Goal: Information Seeking & Learning: Learn about a topic

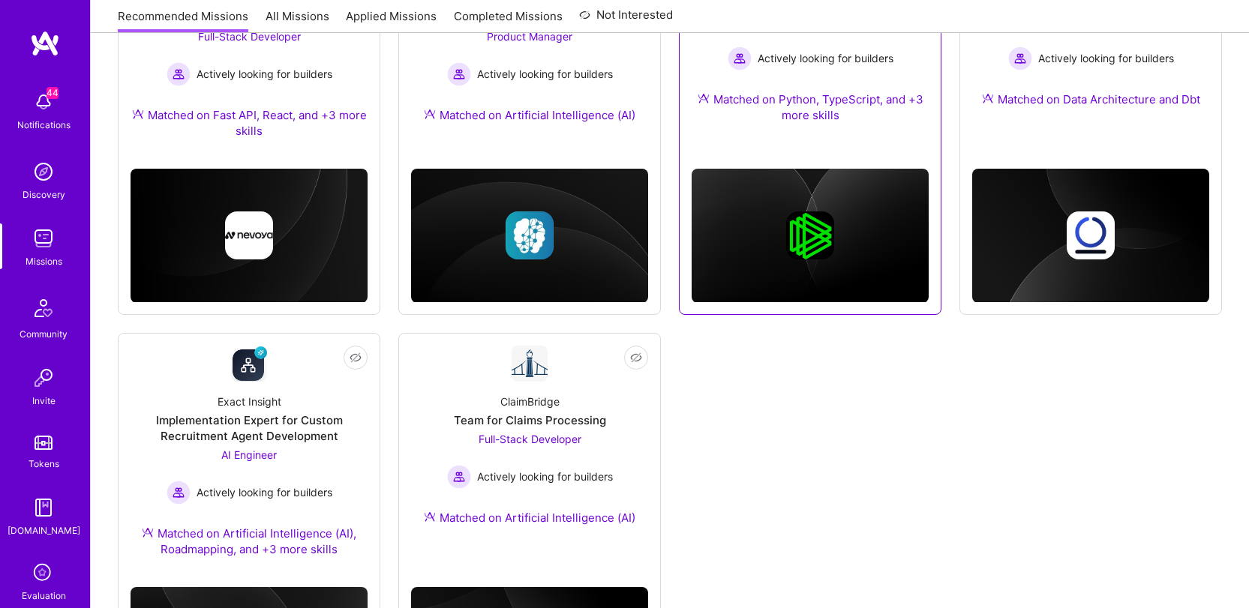
scroll to position [761, 0]
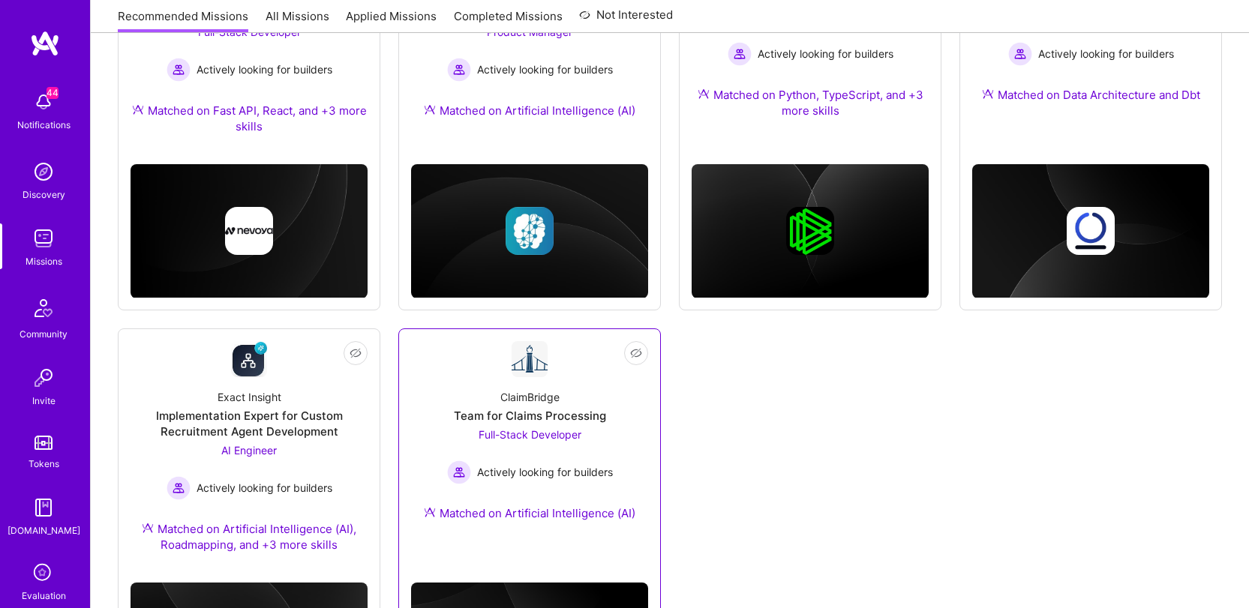
click at [472, 381] on div "ClaimBridge Team for Claims Processing Full-Stack Developer Actively looking fo…" at bounding box center [529, 458] width 237 height 162
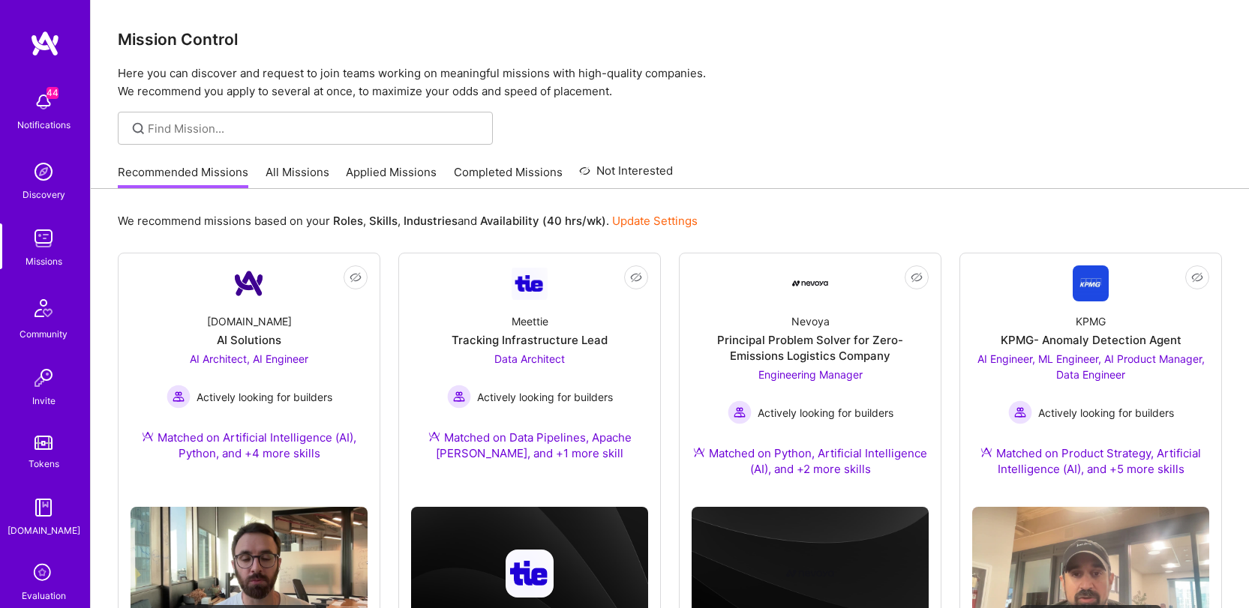
click at [280, 169] on link "All Missions" at bounding box center [298, 176] width 64 height 25
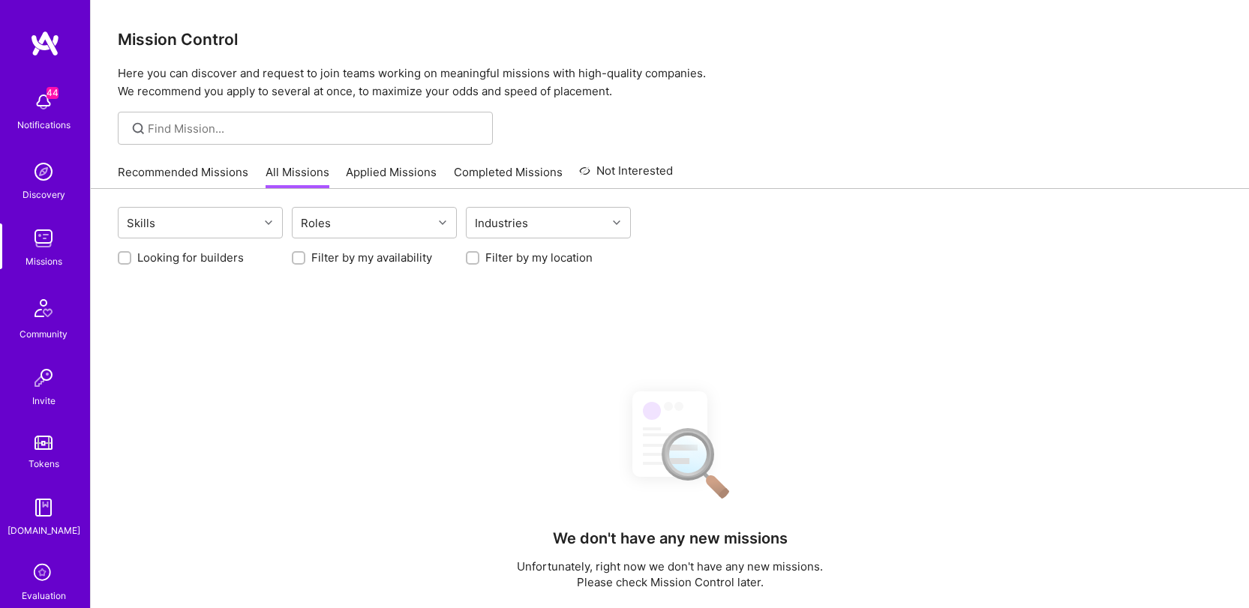
click at [195, 257] on label "Looking for builders" at bounding box center [190, 258] width 107 height 16
click at [131, 257] on input "Looking for builders" at bounding box center [126, 259] width 11 height 11
checkbox input "true"
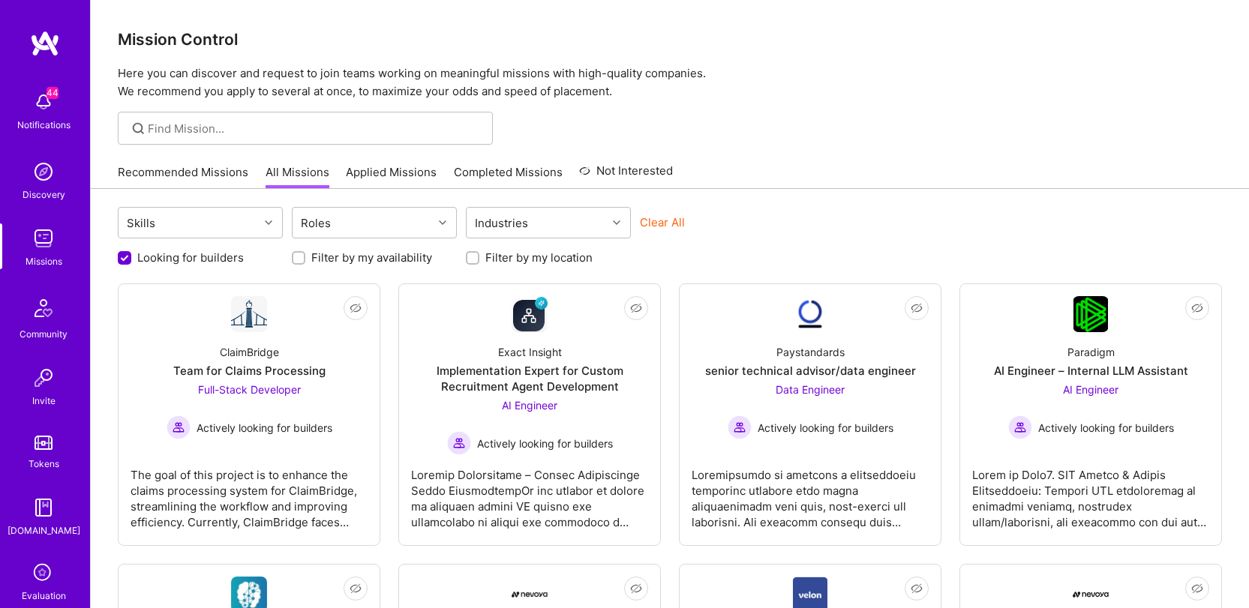
click at [412, 264] on label "Filter by my availability" at bounding box center [371, 258] width 121 height 16
click at [305, 264] on input "Filter by my availability" at bounding box center [300, 259] width 11 height 11
checkbox input "true"
click at [530, 248] on div "Looking for builders Filter by my availability Filter by my location" at bounding box center [670, 253] width 1104 height 23
click at [552, 263] on label "Filter by my location" at bounding box center [538, 258] width 107 height 16
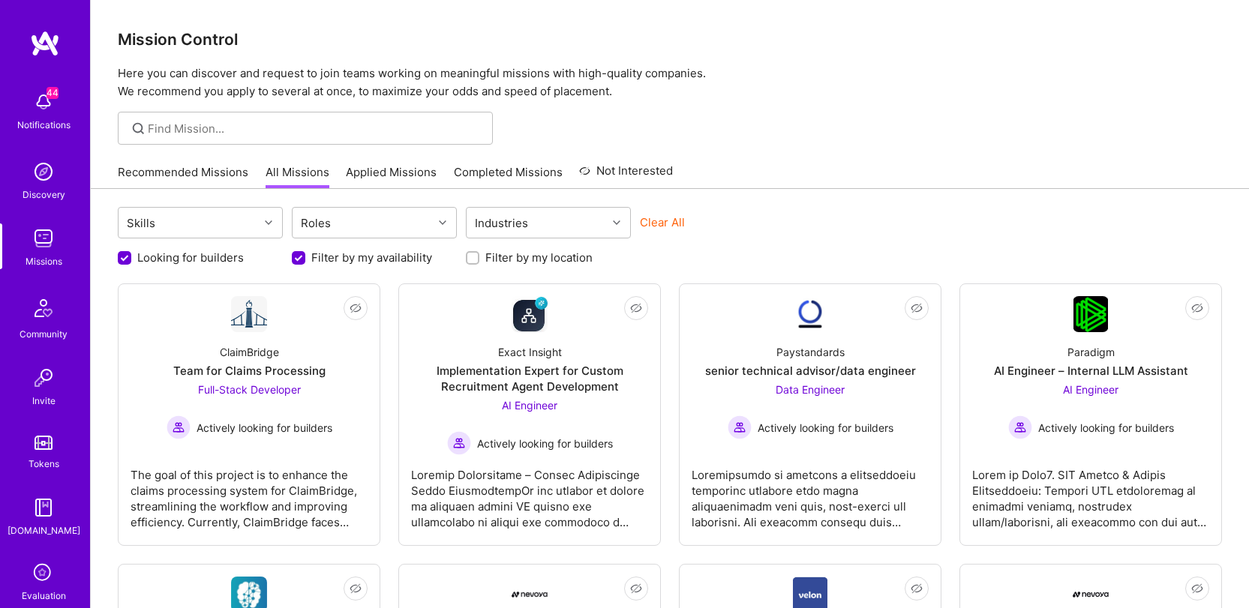
click at [479, 263] on input "Filter by my location" at bounding box center [474, 259] width 11 height 11
checkbox input "true"
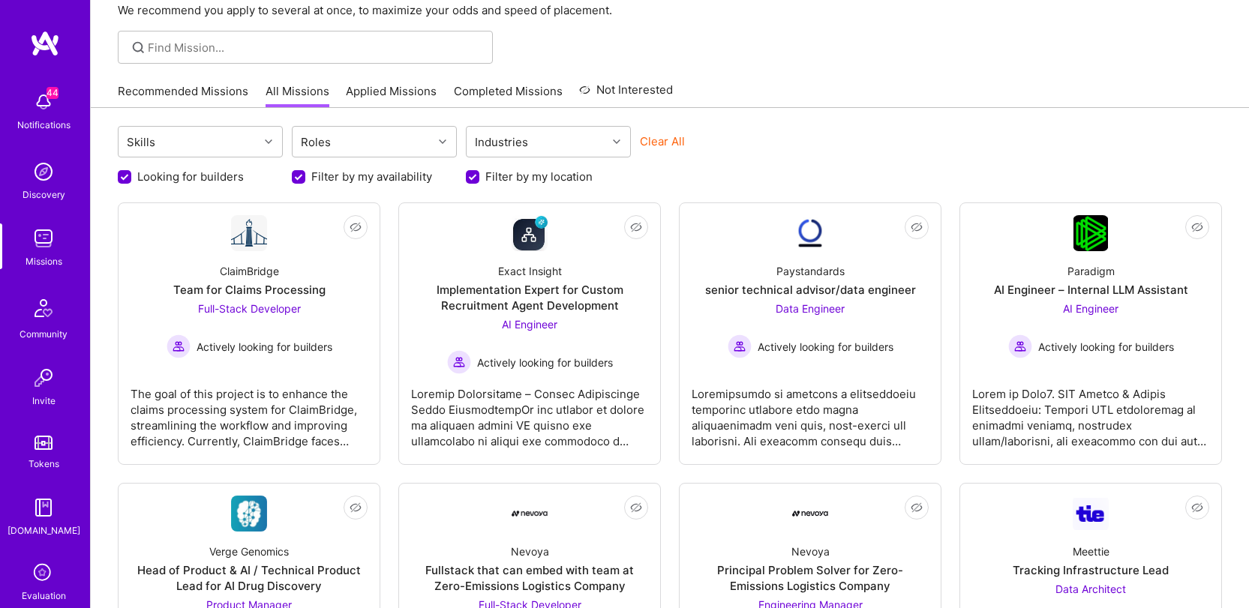
scroll to position [83, 0]
click at [199, 170] on label "Looking for builders" at bounding box center [190, 175] width 107 height 16
click at [133, 170] on input "Looking for builders" at bounding box center [126, 177] width 14 height 14
checkbox input "false"
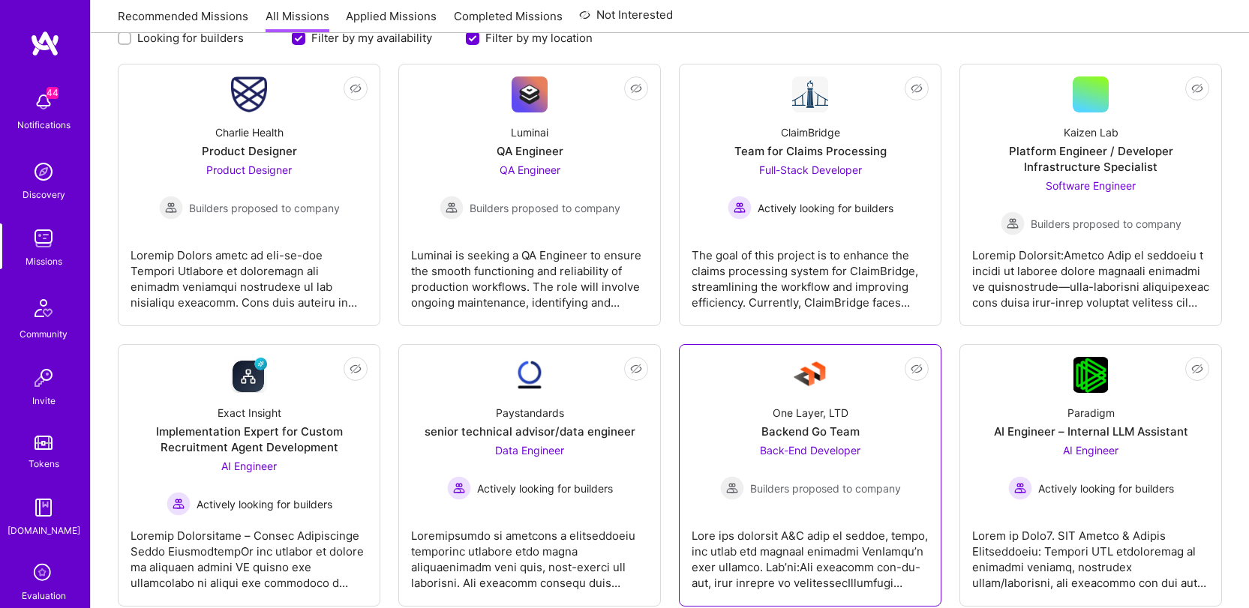
scroll to position [201, 0]
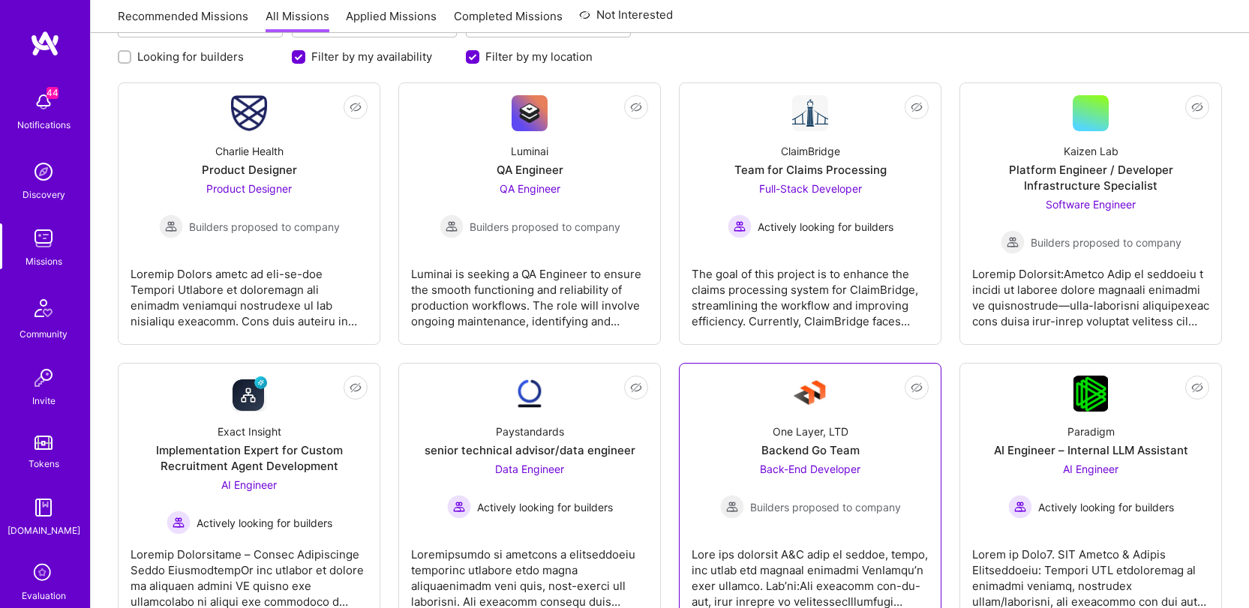
click at [776, 438] on div "One Layer, LTD" at bounding box center [811, 432] width 76 height 16
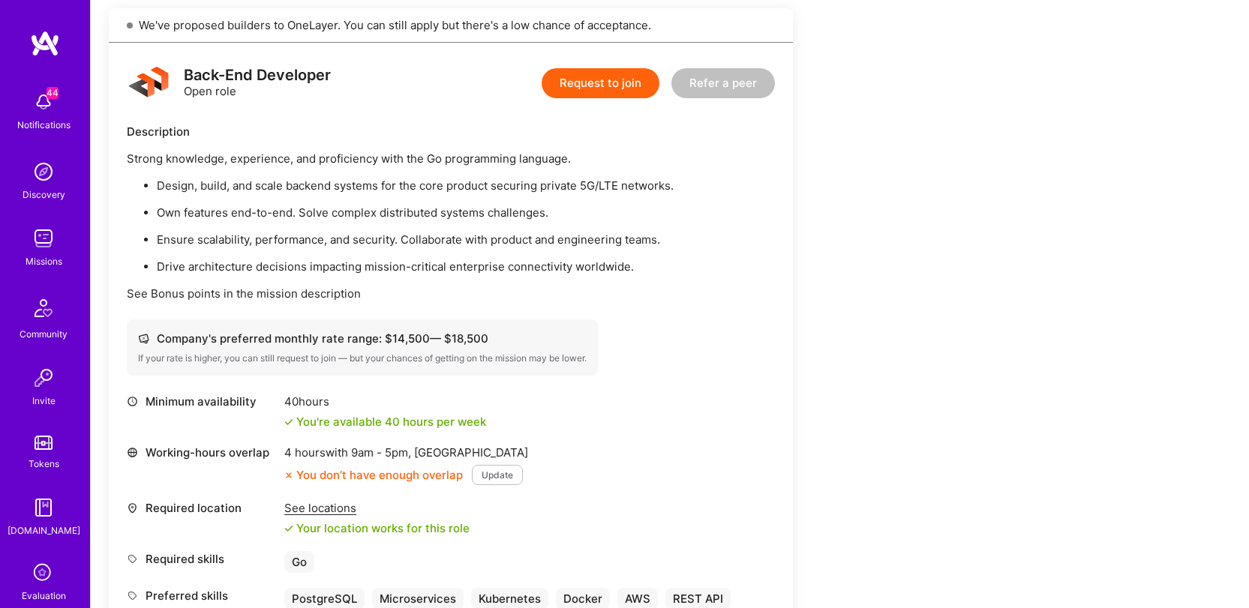
scroll to position [350, 0]
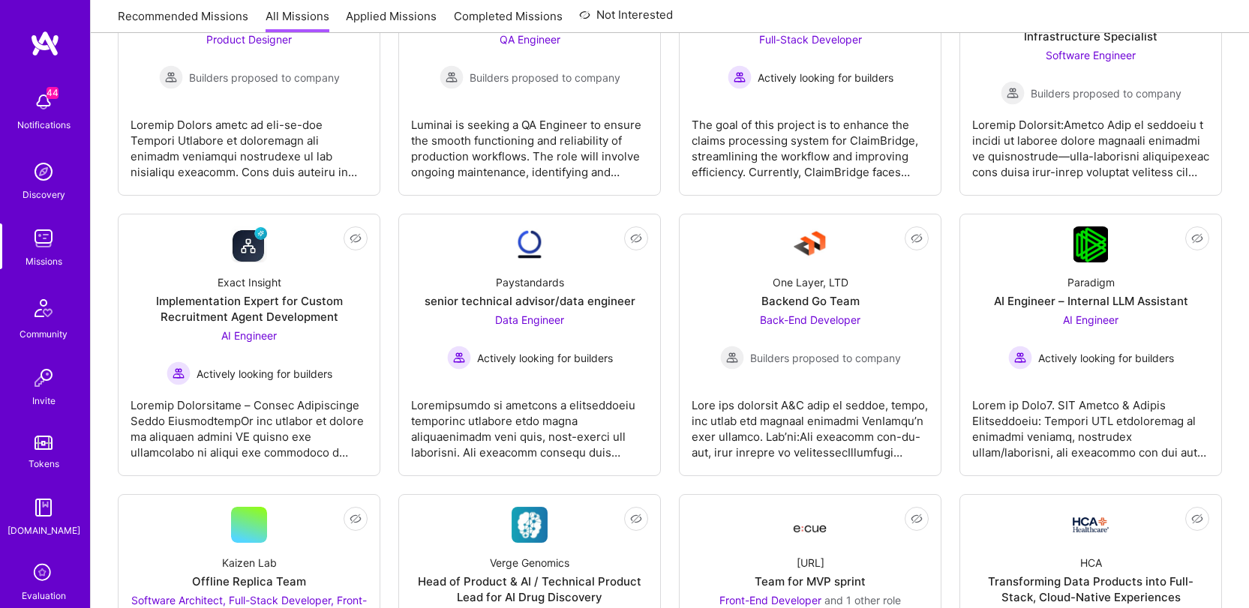
scroll to position [201, 0]
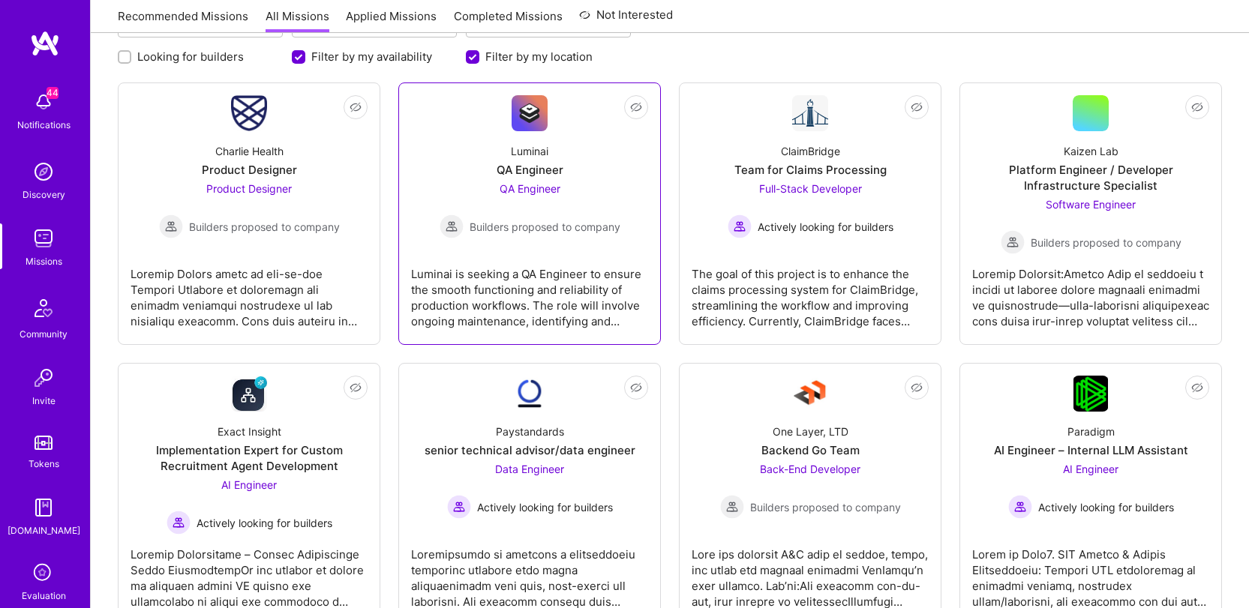
click at [573, 284] on div "Luminai is seeking a QA Engineer to ensure the smooth functioning and reliabili…" at bounding box center [529, 291] width 237 height 75
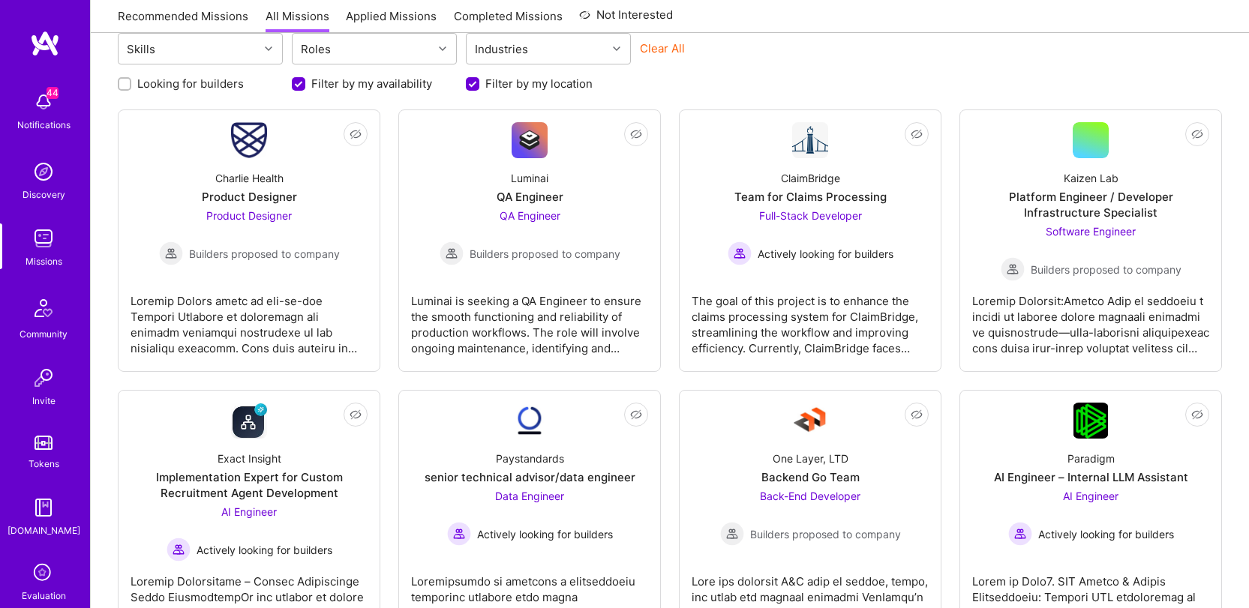
scroll to position [201, 0]
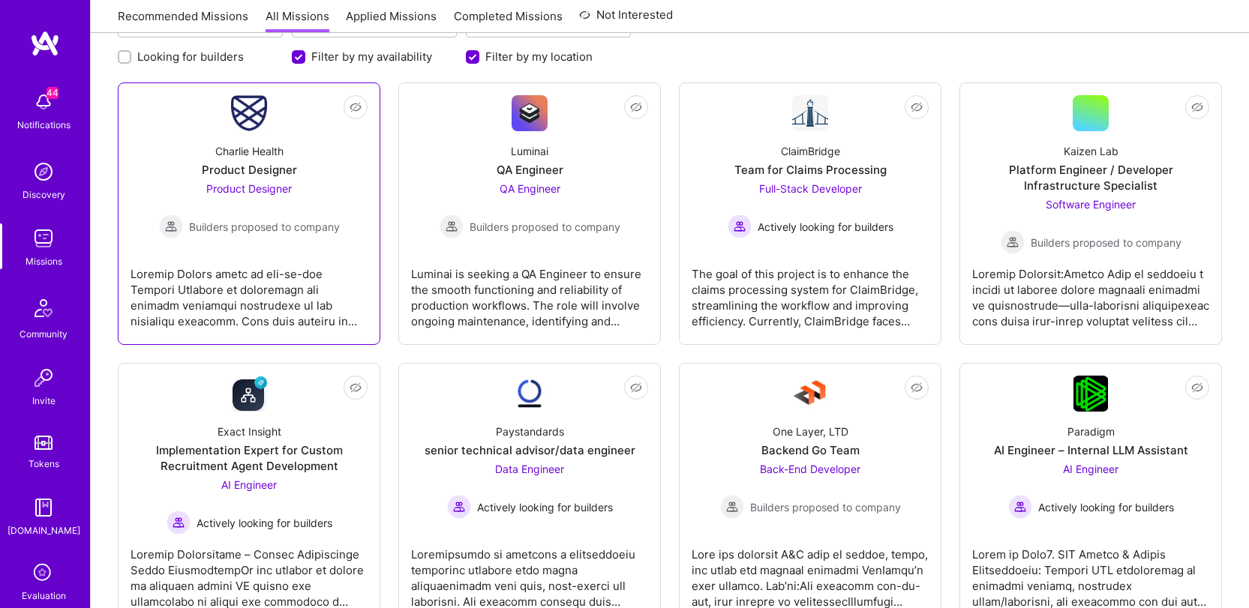
click at [338, 167] on div "Charlie Health Product Designer Product Designer Builders proposed to company" at bounding box center [249, 184] width 237 height 107
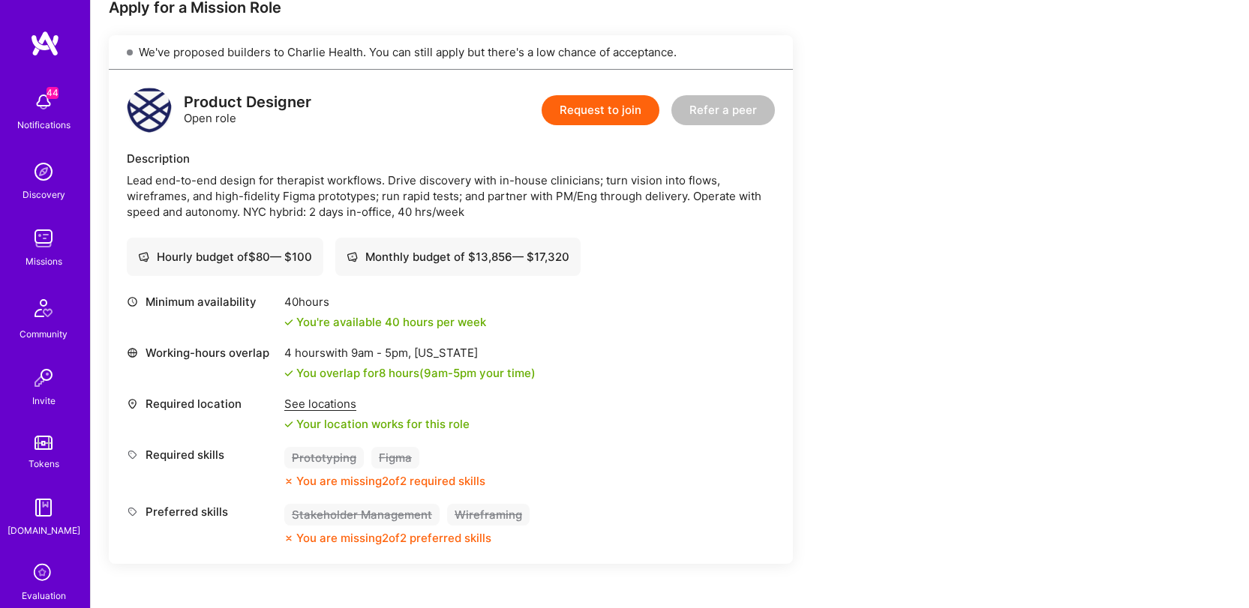
scroll to position [440, 0]
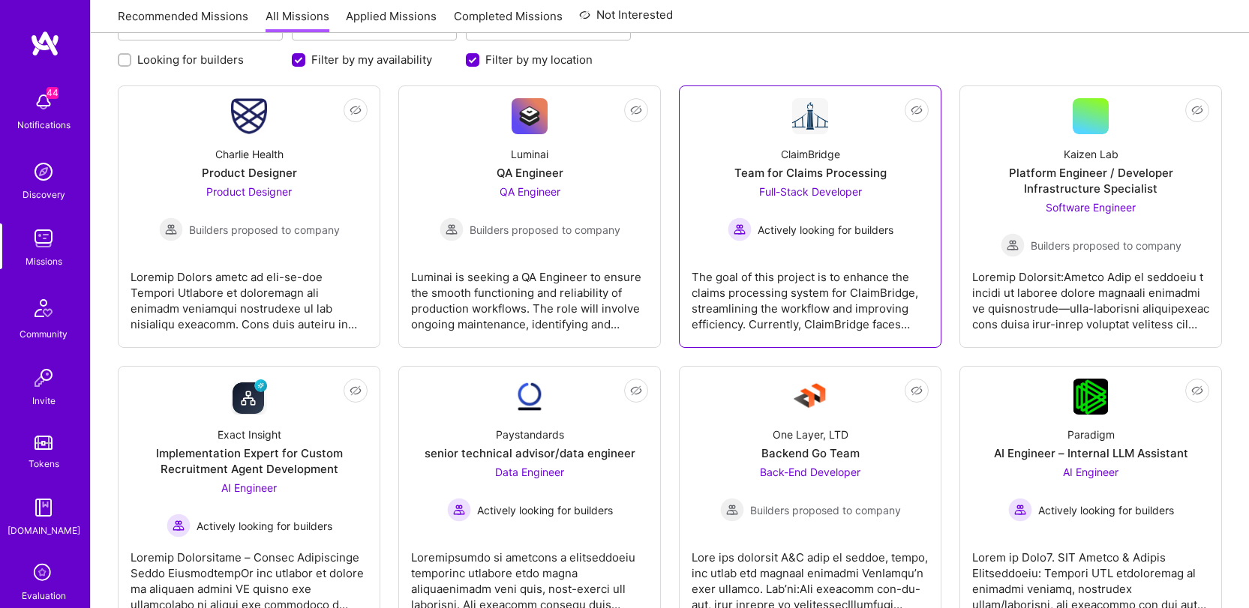
scroll to position [198, 0]
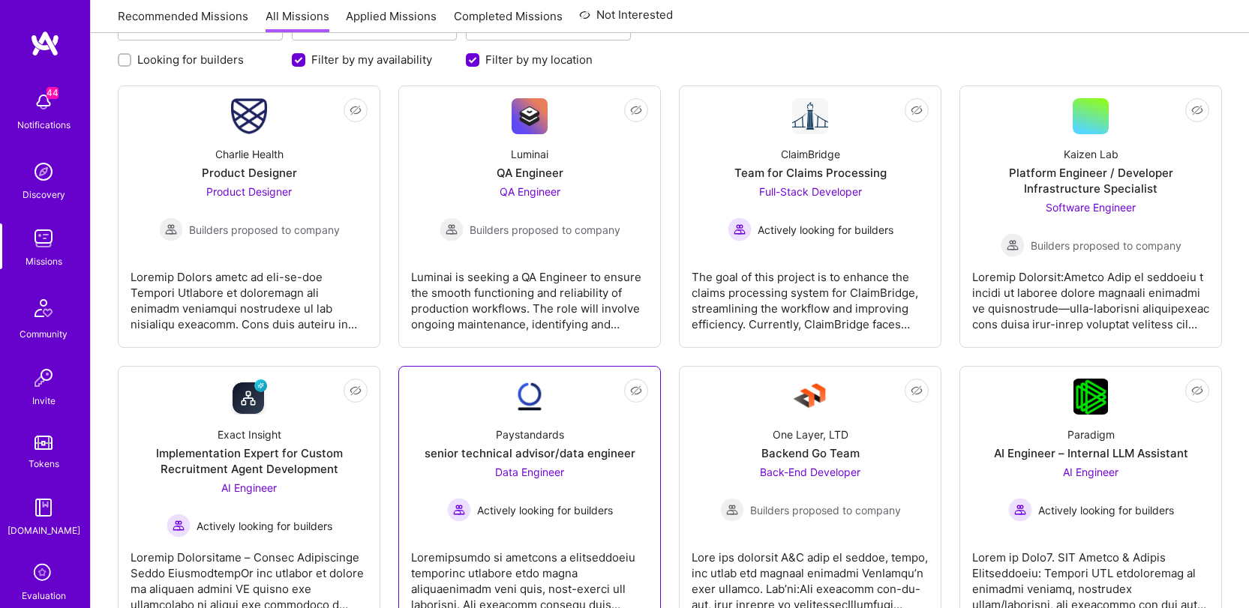
click at [596, 444] on div "Paystandards senior technical advisor/data engineer Data Engineer Actively look…" at bounding box center [529, 468] width 237 height 107
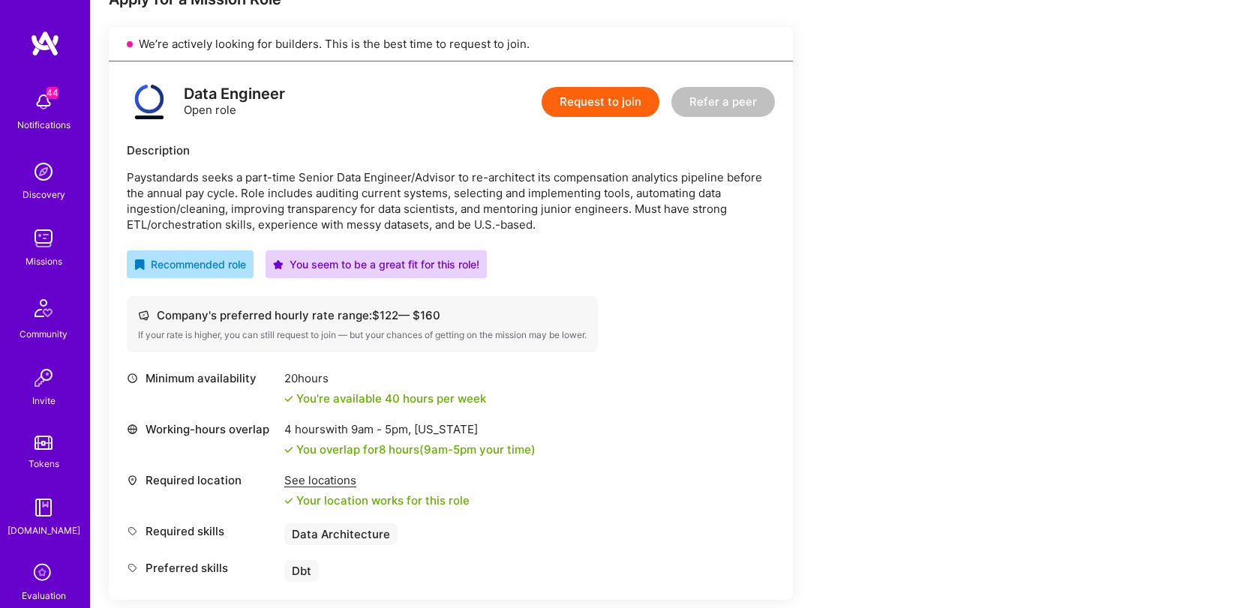
scroll to position [325, 0]
click at [323, 191] on p "Paystandards seeks a part-time Senior Data Engineer/Advisor to re-architect its…" at bounding box center [451, 200] width 648 height 63
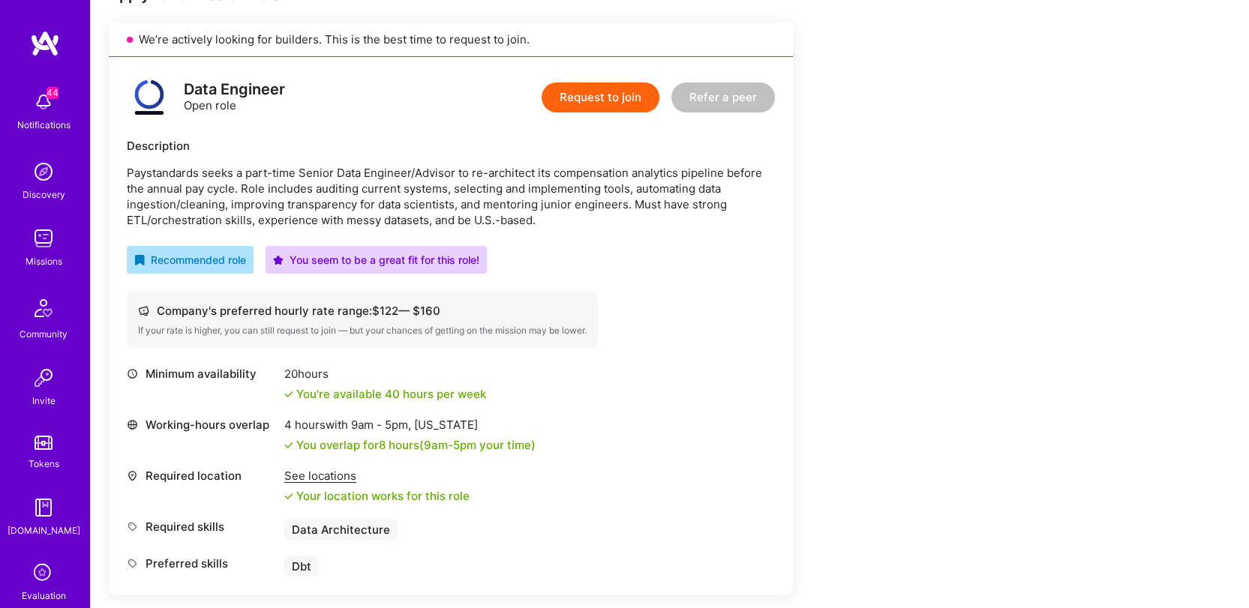
scroll to position [331, 0]
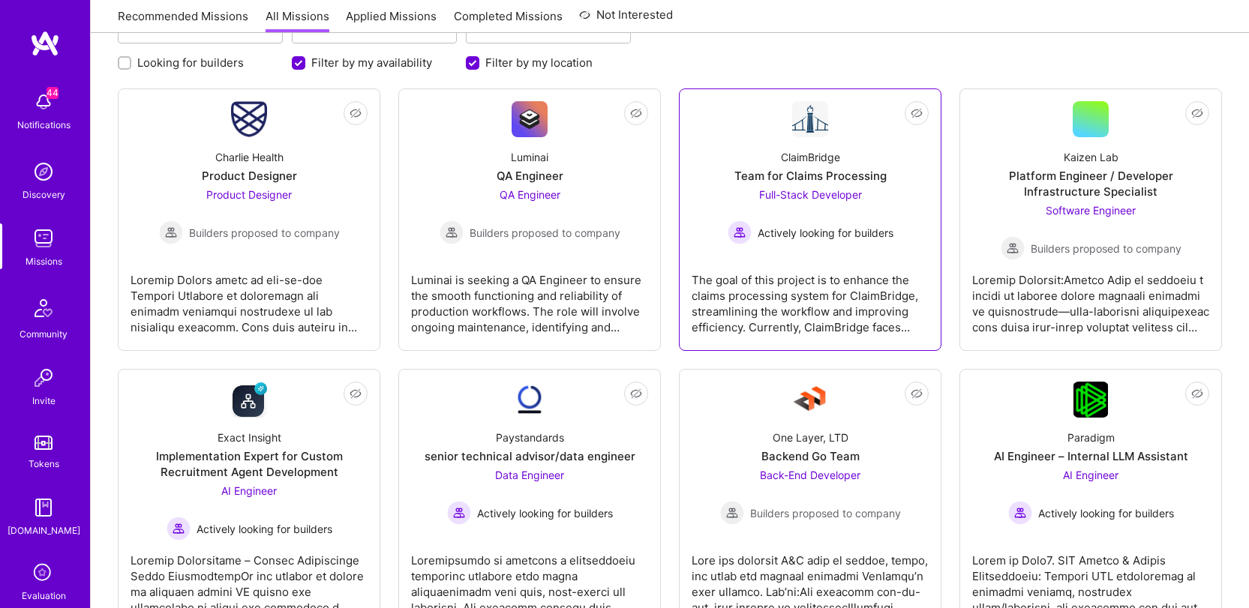
scroll to position [195, 0]
click at [815, 272] on div "The goal of this project is to enhance the claims processing system for ClaimBr…" at bounding box center [810, 297] width 237 height 75
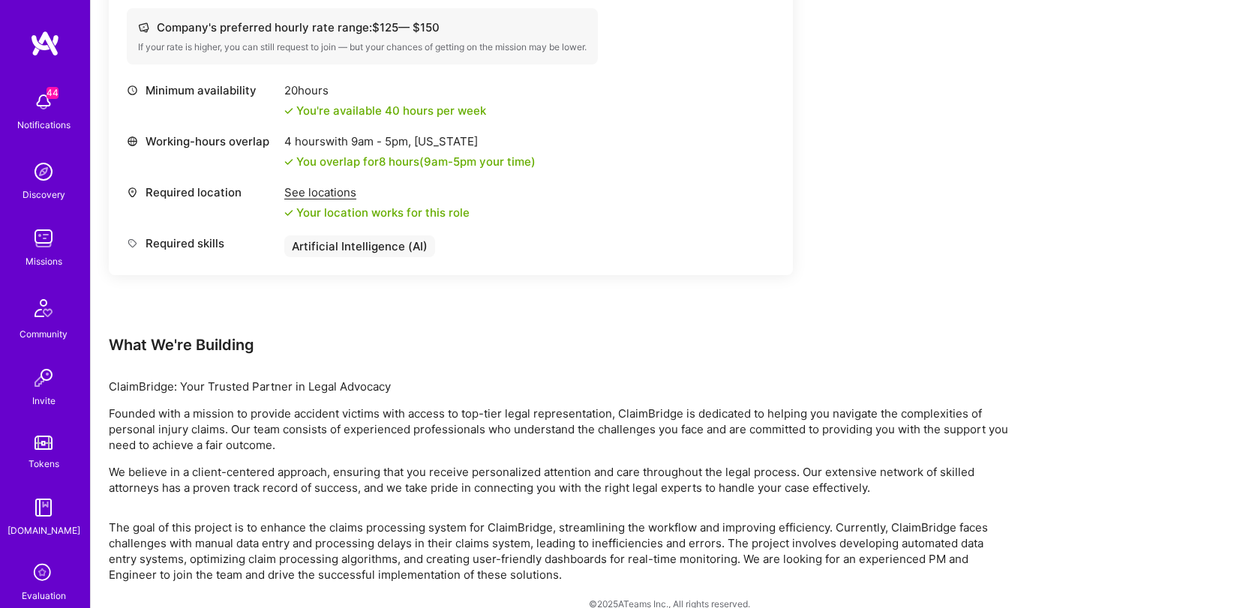
scroll to position [634, 0]
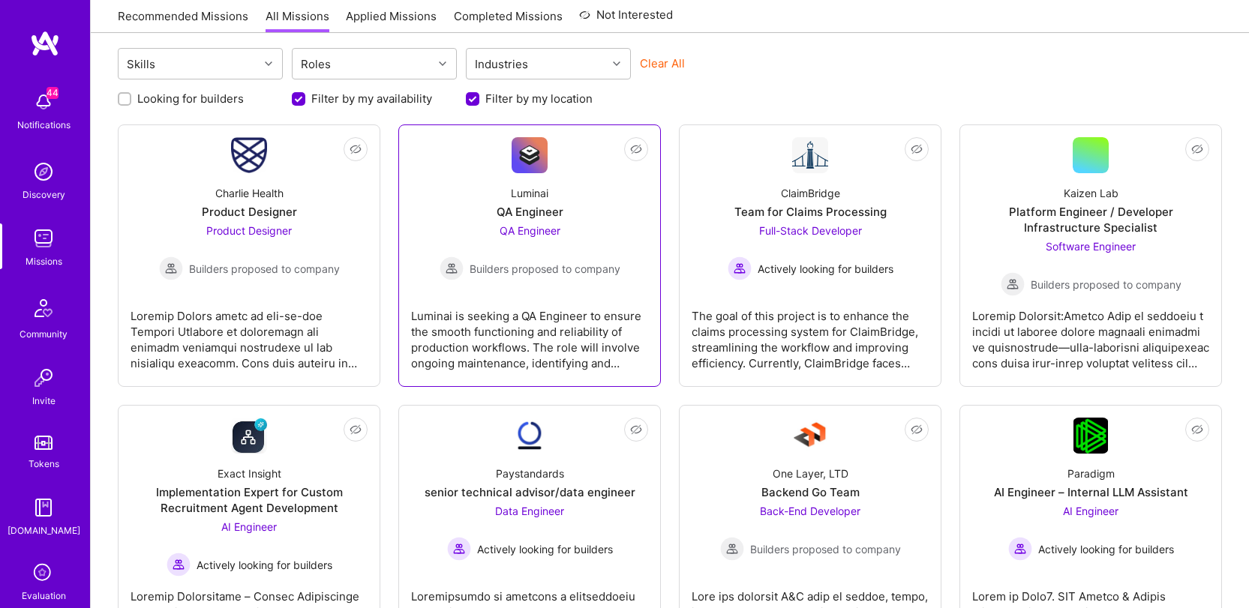
scroll to position [134, 0]
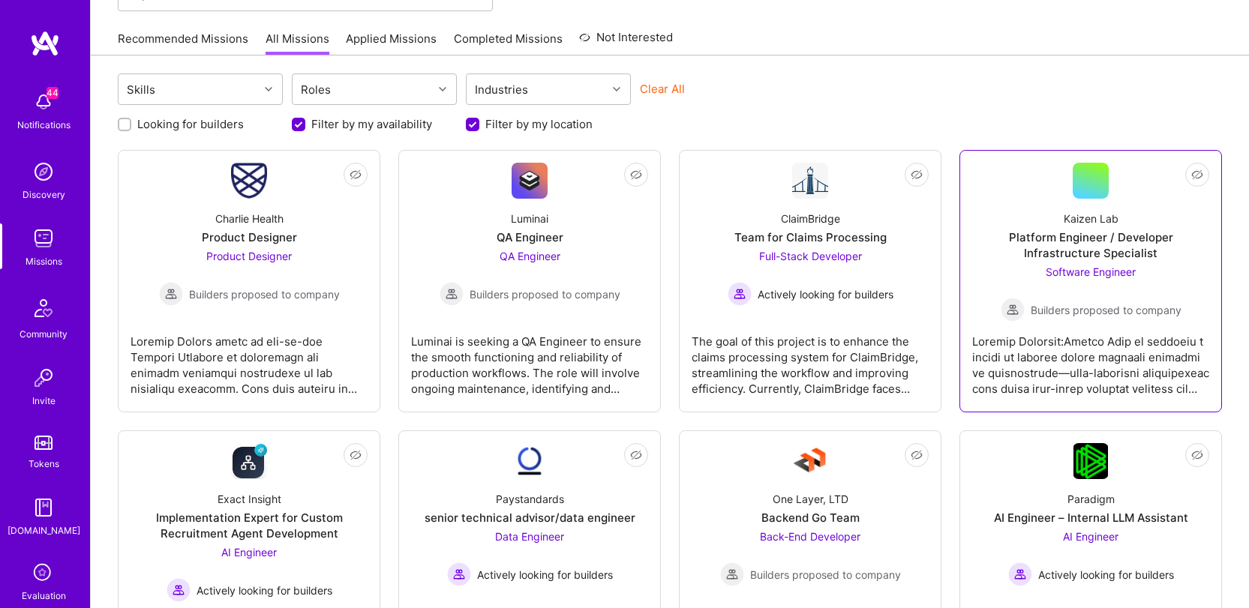
click at [1112, 388] on div at bounding box center [1090, 359] width 237 height 75
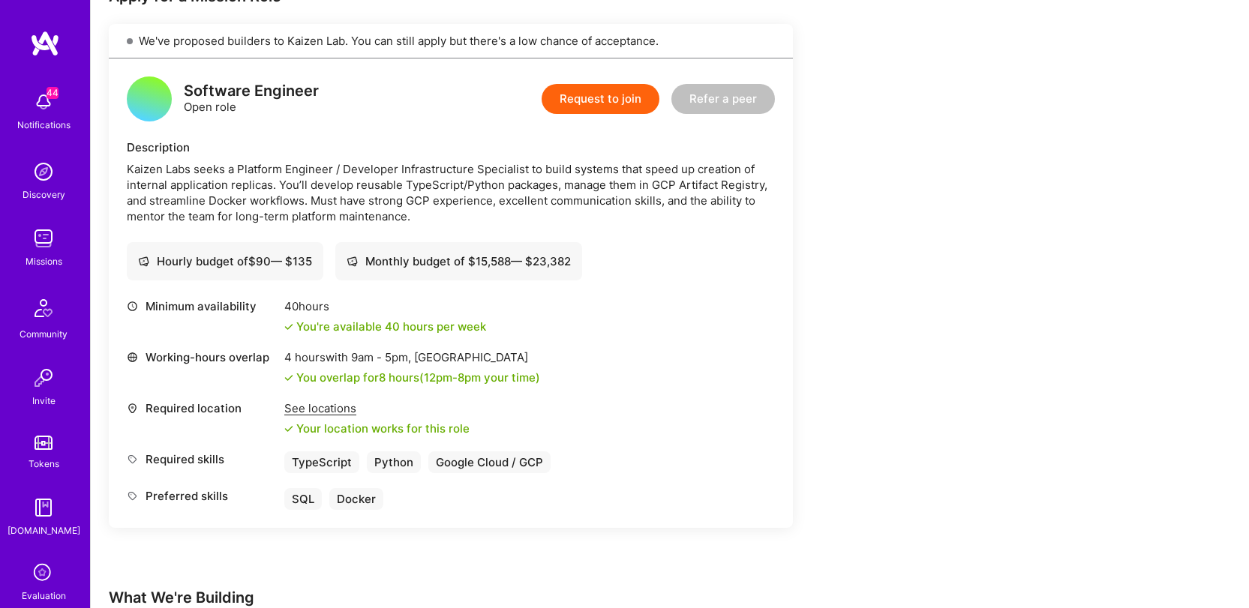
scroll to position [341, 0]
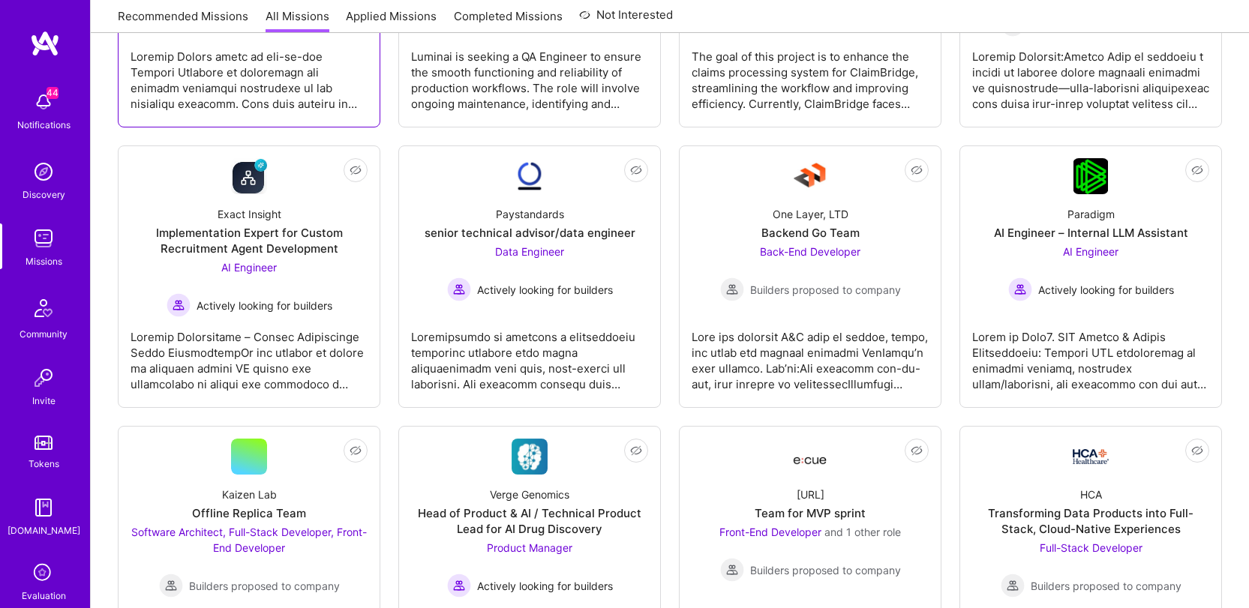
scroll to position [443, 0]
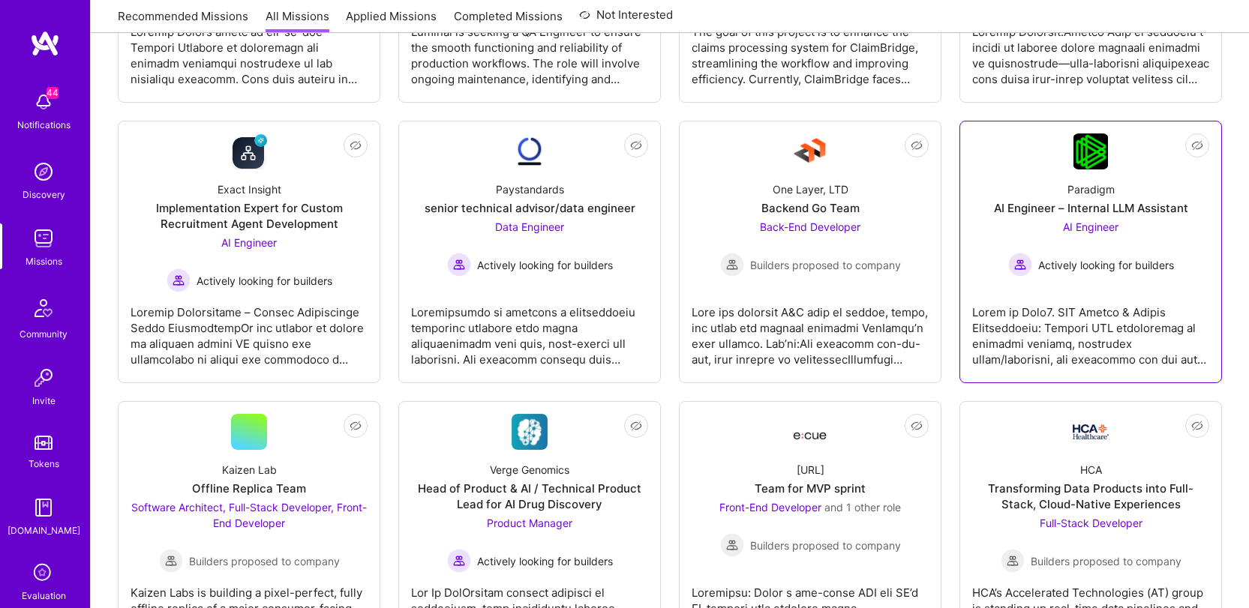
click at [1011, 182] on div "Paradigm AI Engineer – Internal LLM Assistant AI Engineer Actively looking for …" at bounding box center [1090, 223] width 237 height 107
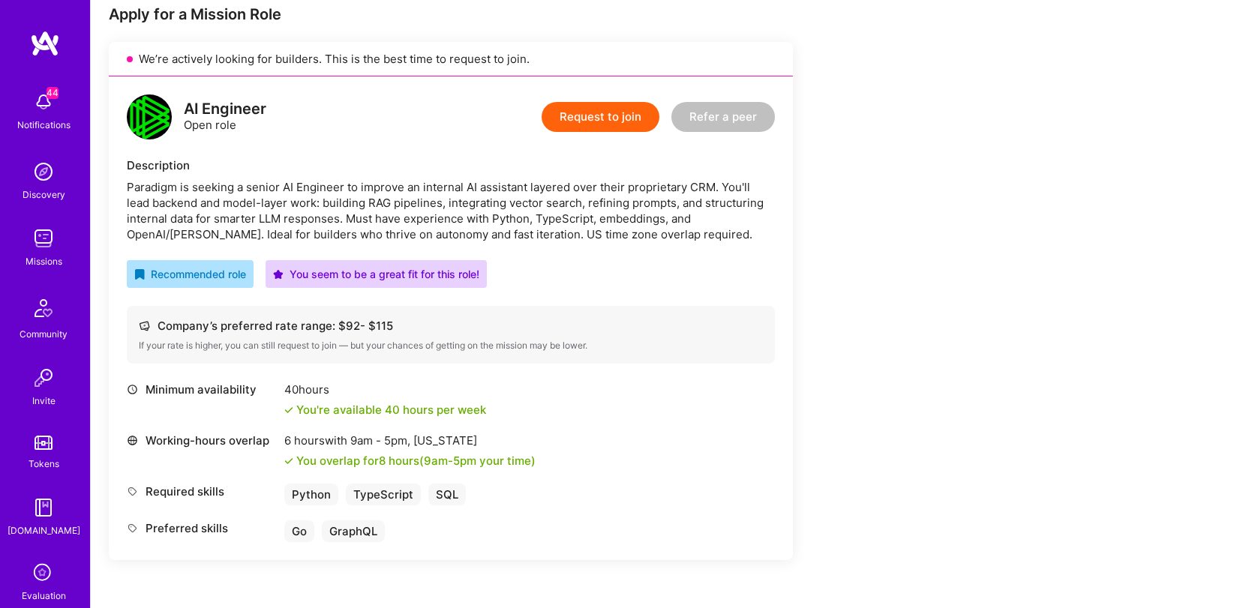
scroll to position [332, 0]
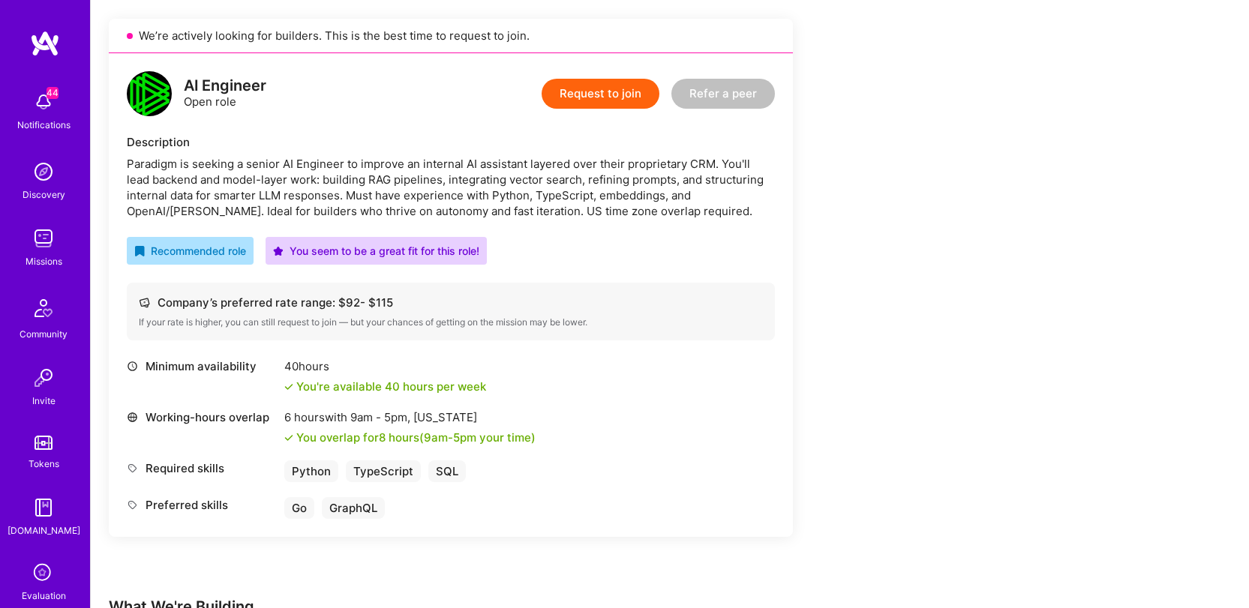
click at [401, 184] on div "Paradigm is seeking a senior AI Engineer to improve an internal AI assistant la…" at bounding box center [451, 187] width 648 height 63
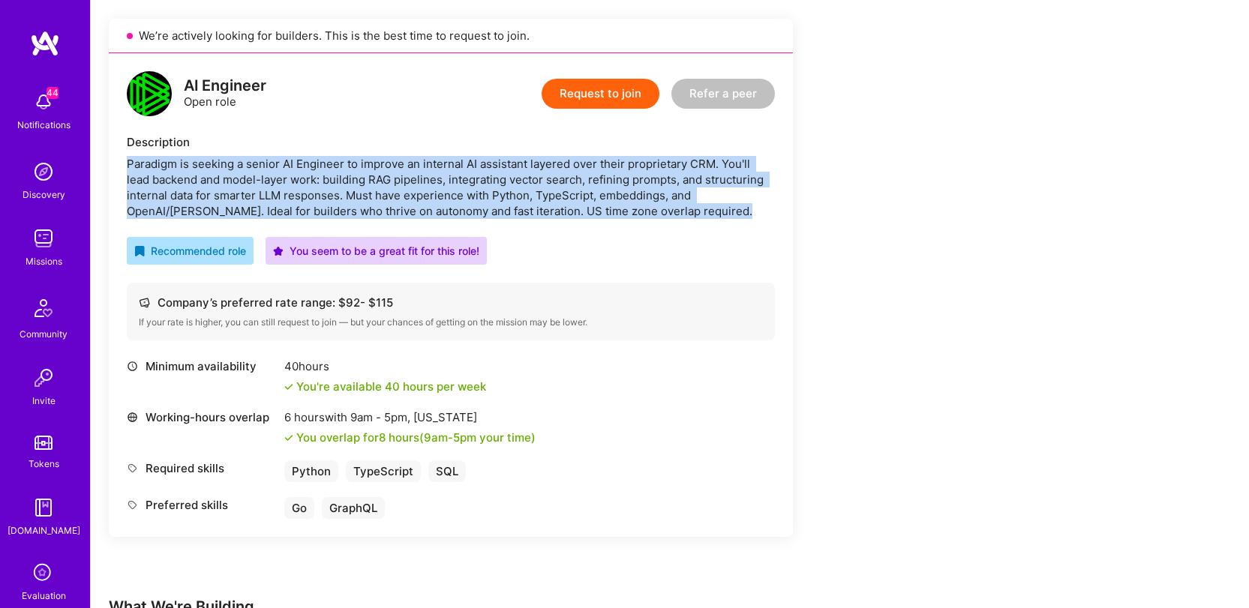
click at [401, 184] on div "Paradigm is seeking a senior AI Engineer to improve an internal AI assistant la…" at bounding box center [451, 187] width 648 height 63
click at [366, 190] on div "Paradigm is seeking a senior AI Engineer to improve an internal AI assistant la…" at bounding box center [451, 187] width 648 height 63
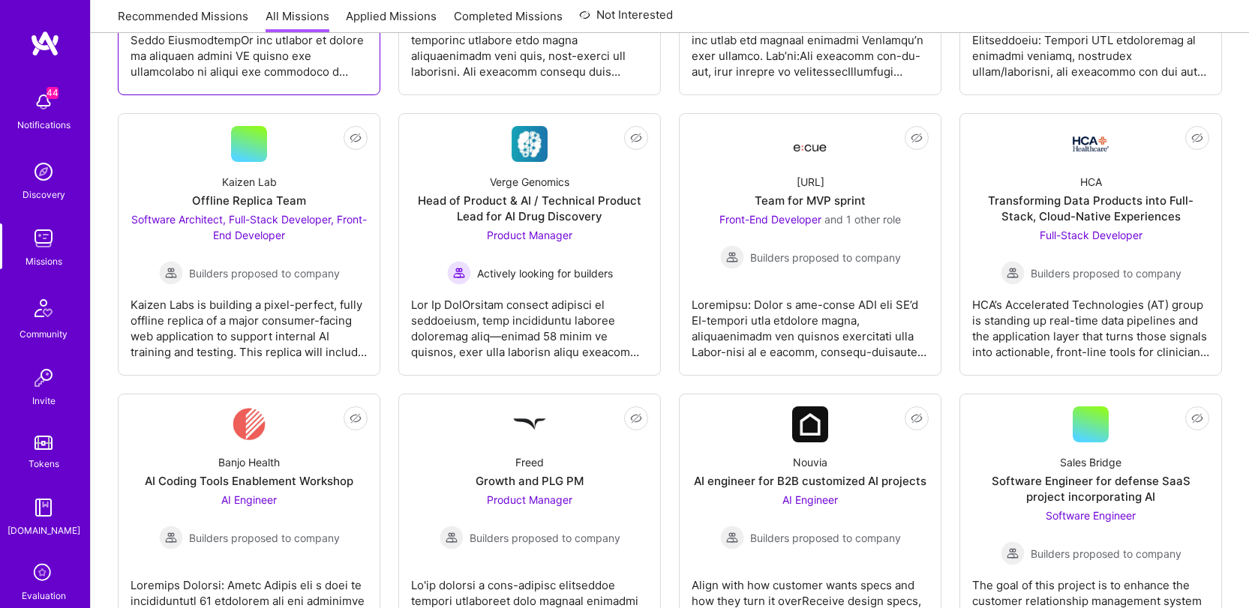
scroll to position [739, 0]
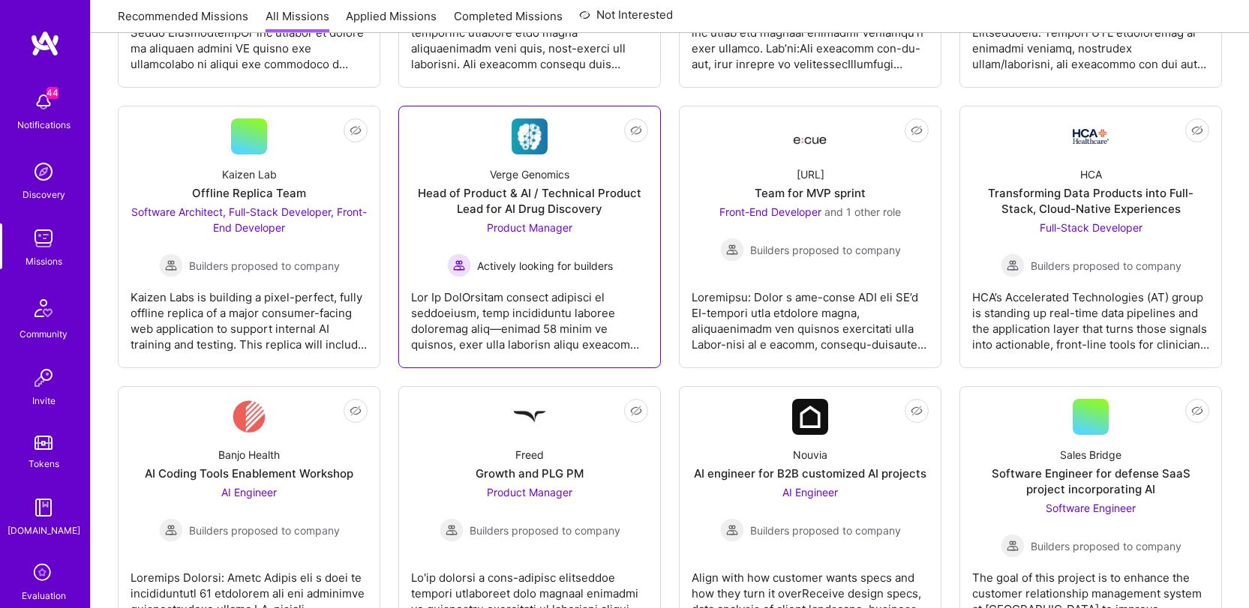
click at [519, 298] on div at bounding box center [529, 315] width 237 height 75
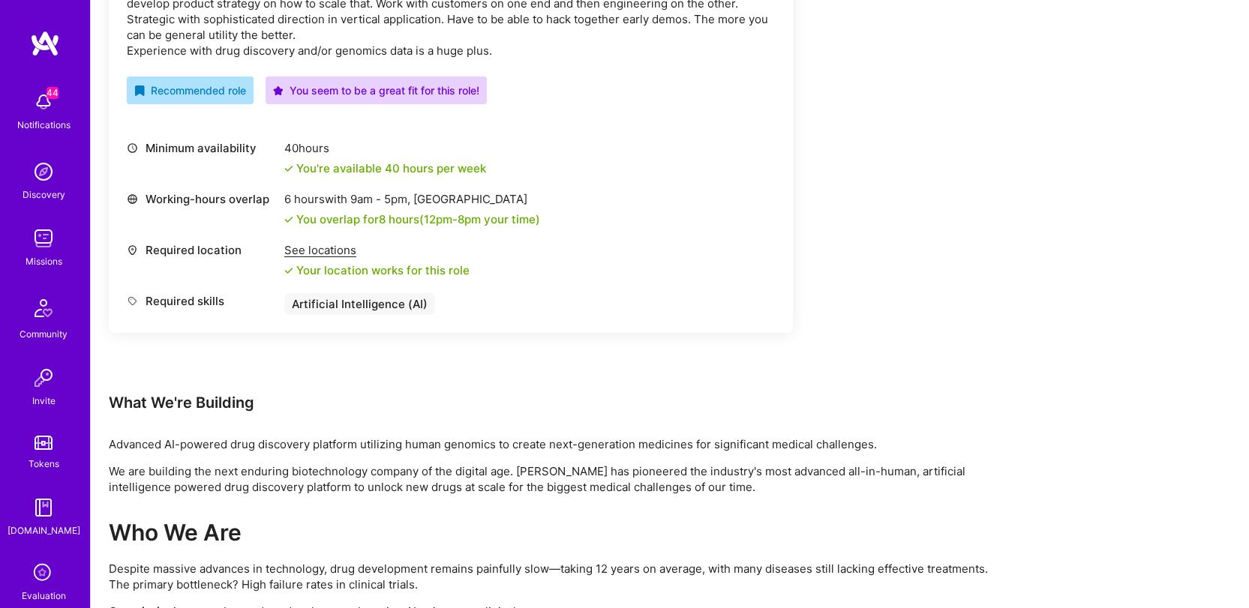
scroll to position [586, 0]
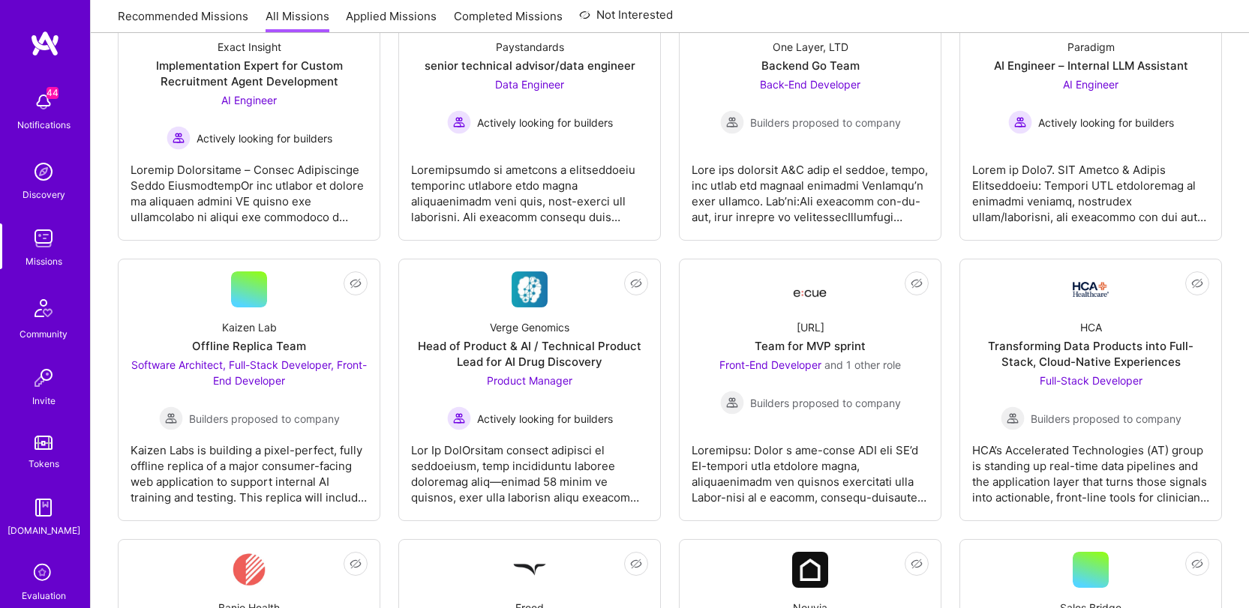
scroll to position [739, 0]
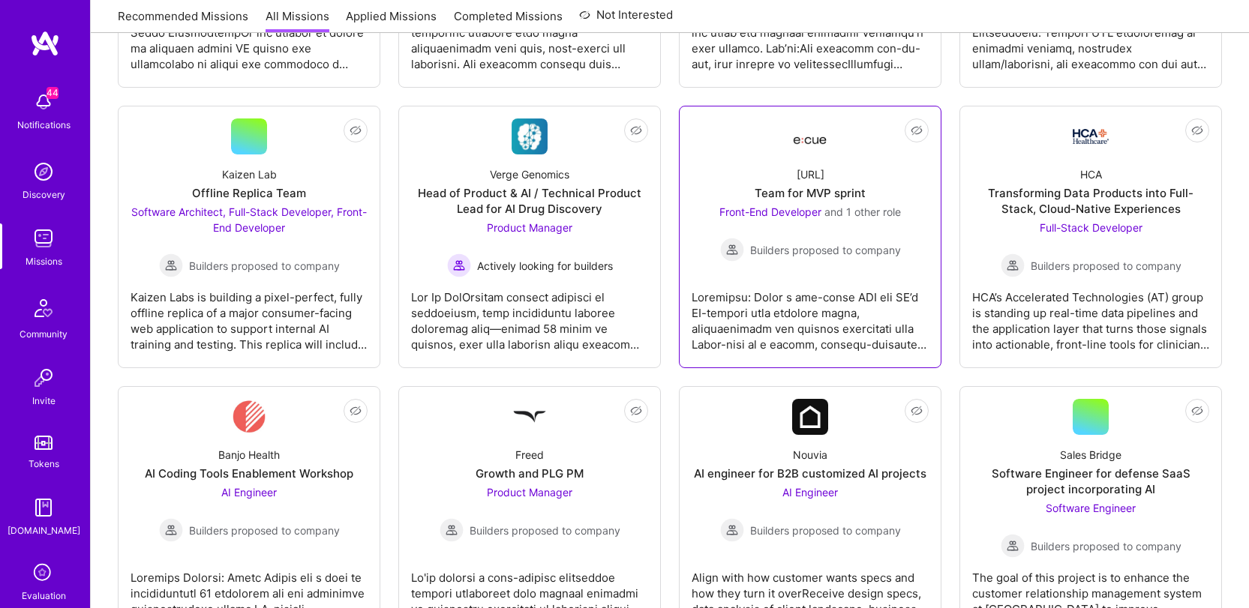
click at [761, 312] on div at bounding box center [810, 315] width 237 height 75
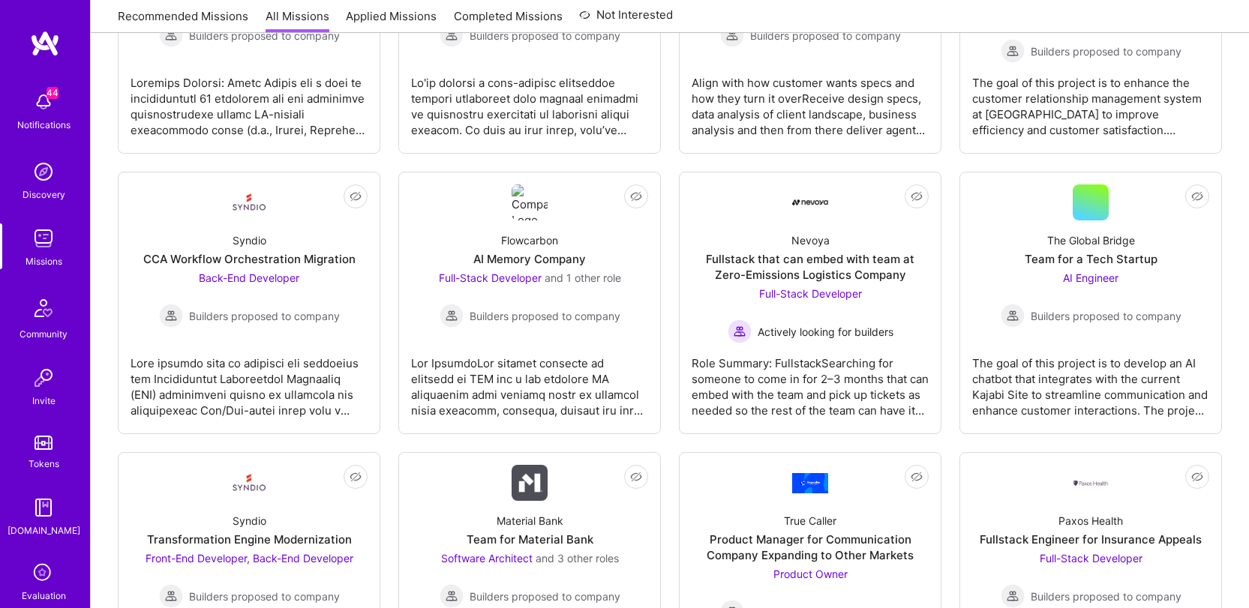
scroll to position [739, 0]
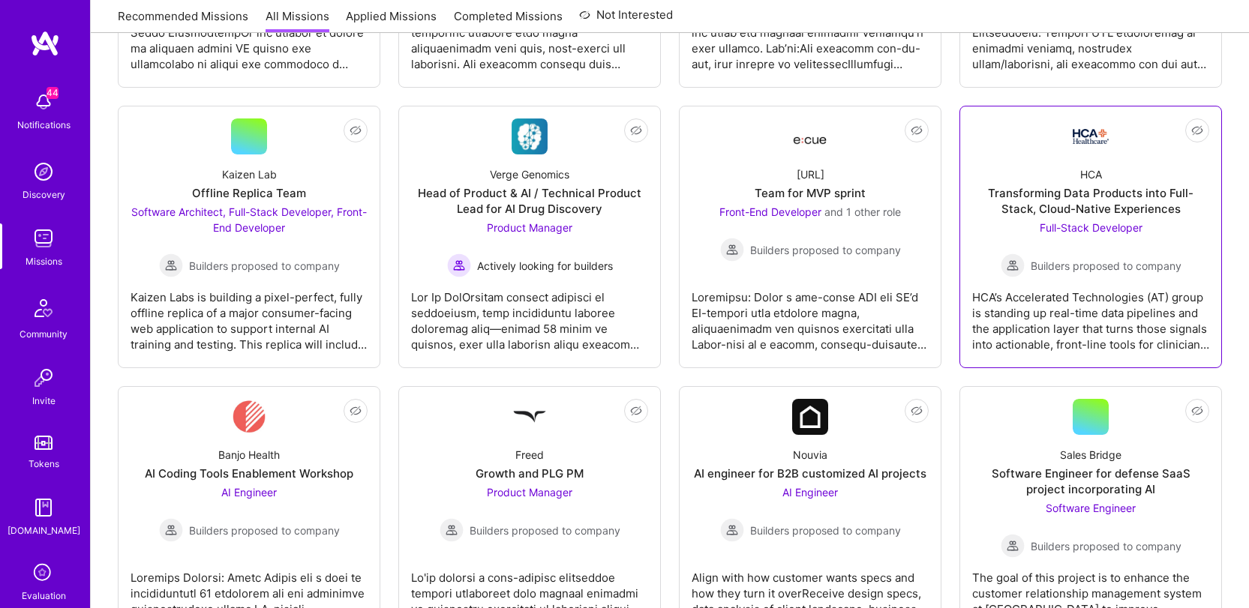
click at [1139, 299] on div "HCA’s Accelerated Technologies (AT) group is standing up real-time data pipelin…" at bounding box center [1090, 315] width 237 height 75
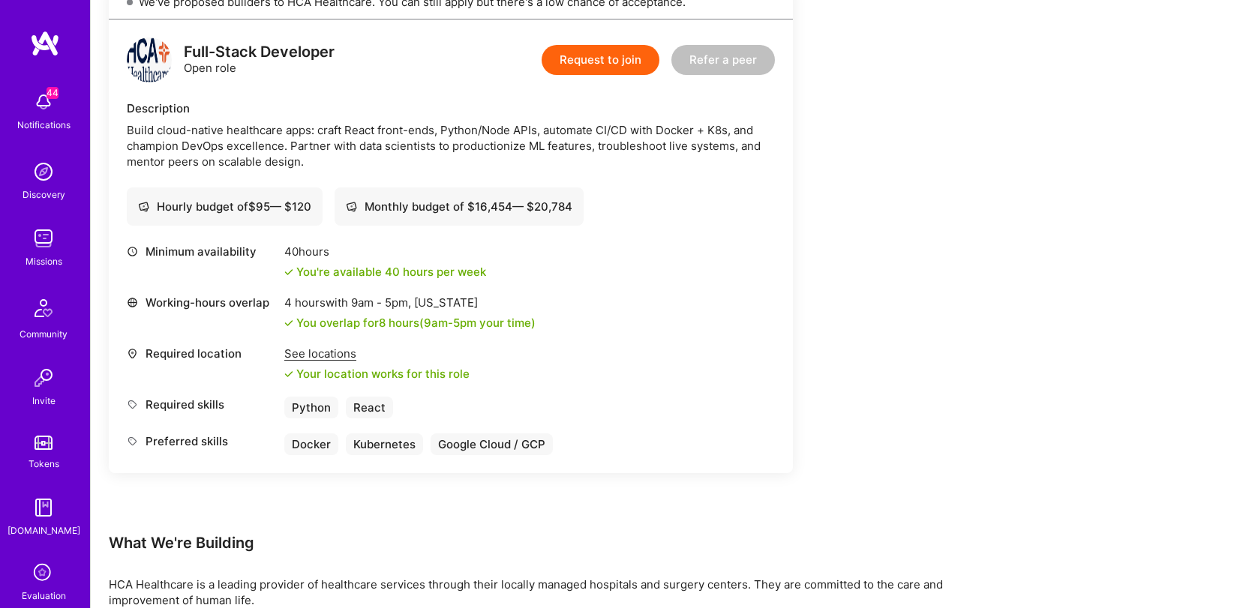
scroll to position [368, 0]
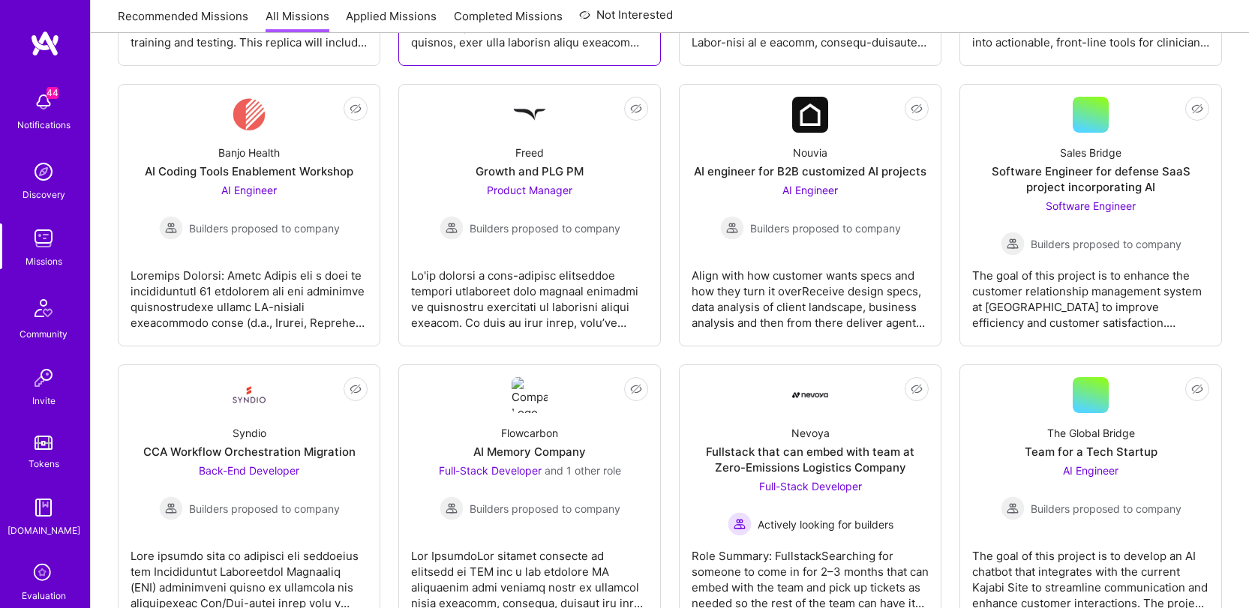
scroll to position [1033, 0]
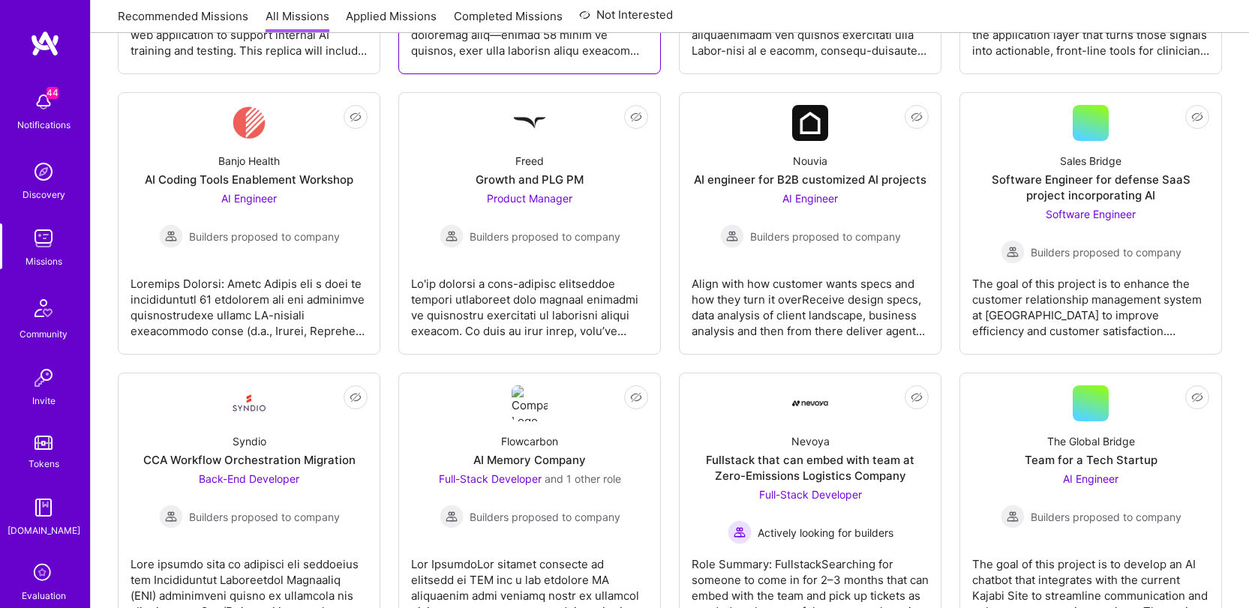
click at [530, 253] on link "Not Interested Freed Growth and PLG PM Product Manager Builders proposed to com…" at bounding box center [529, 223] width 237 height 237
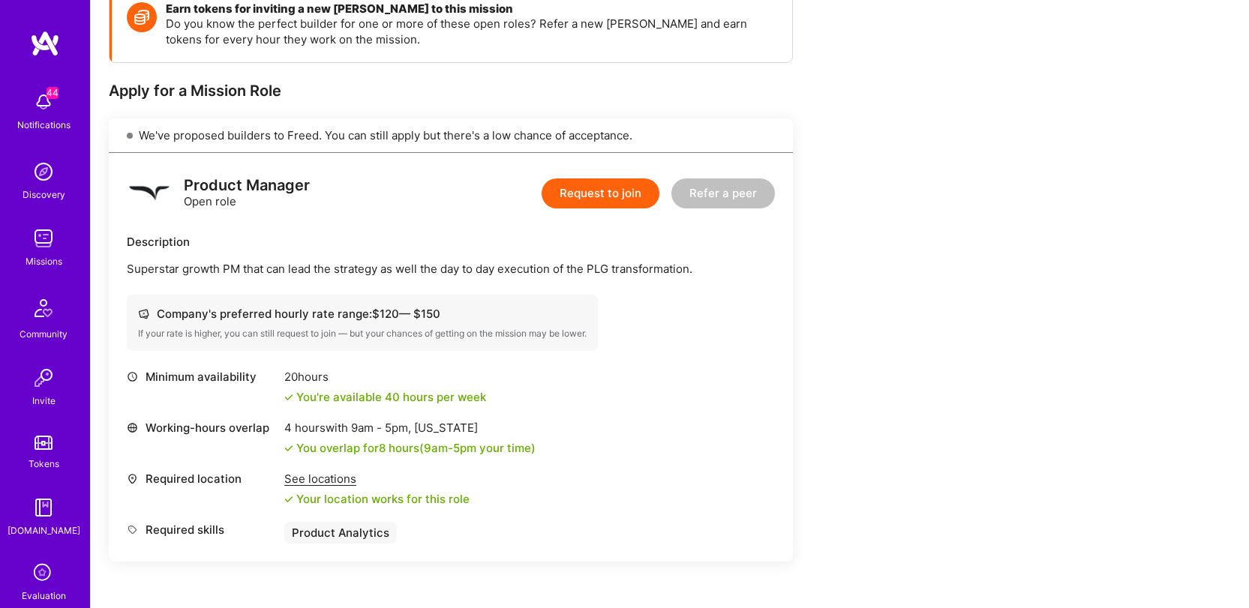
scroll to position [272, 0]
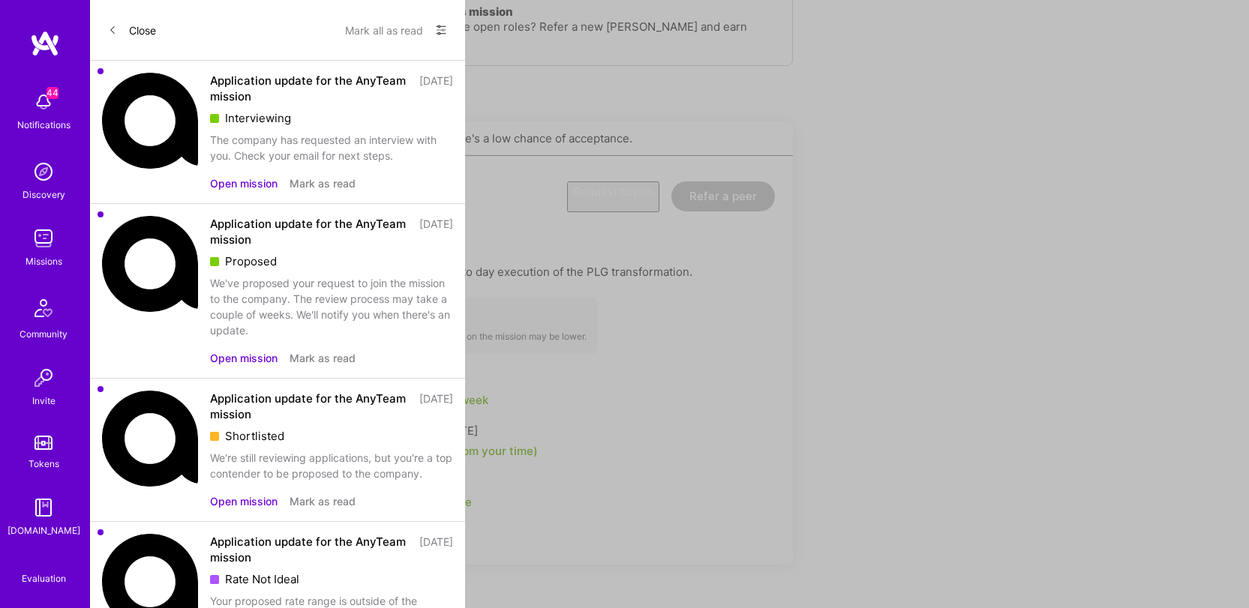
scroll to position [1033, 0]
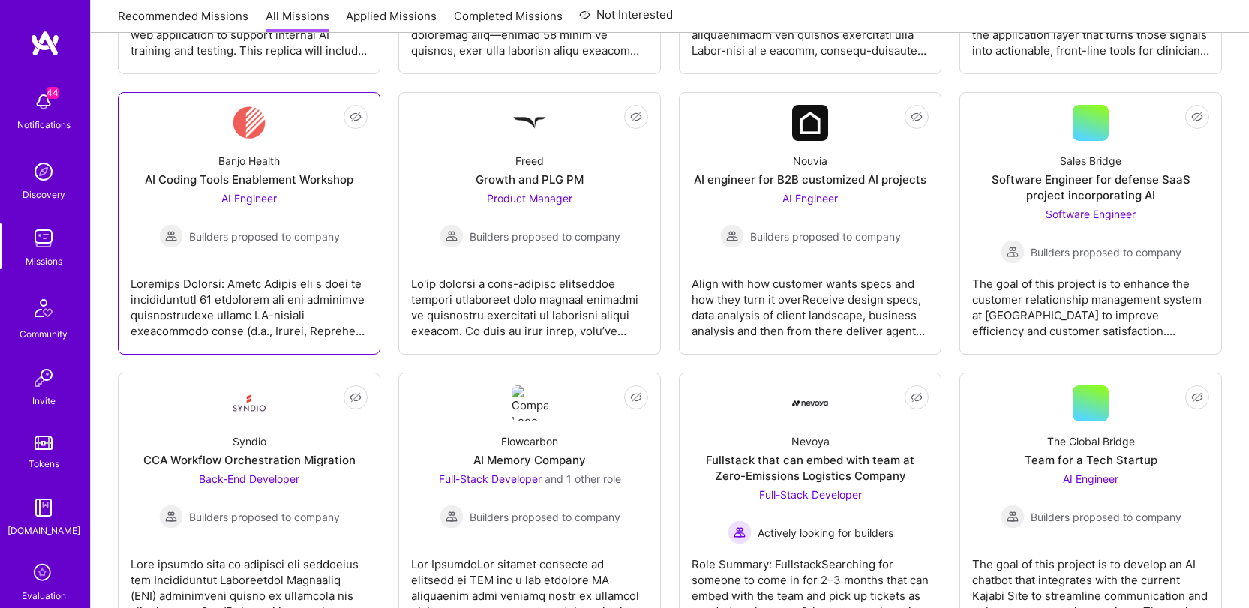
click at [313, 289] on div at bounding box center [249, 301] width 237 height 75
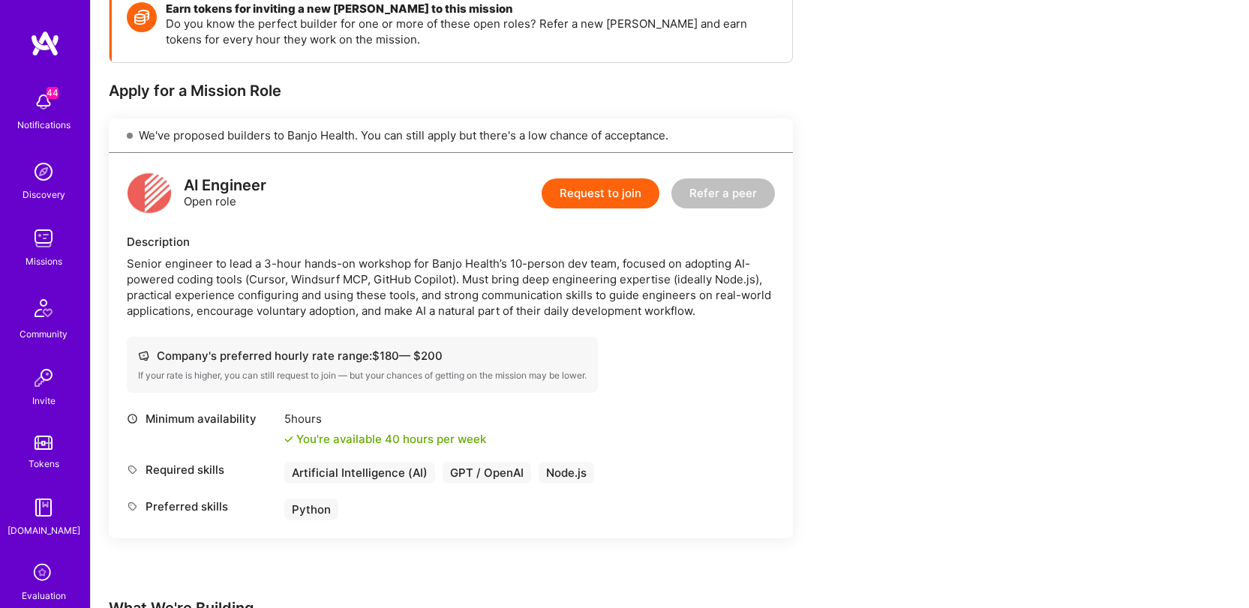
scroll to position [221, 0]
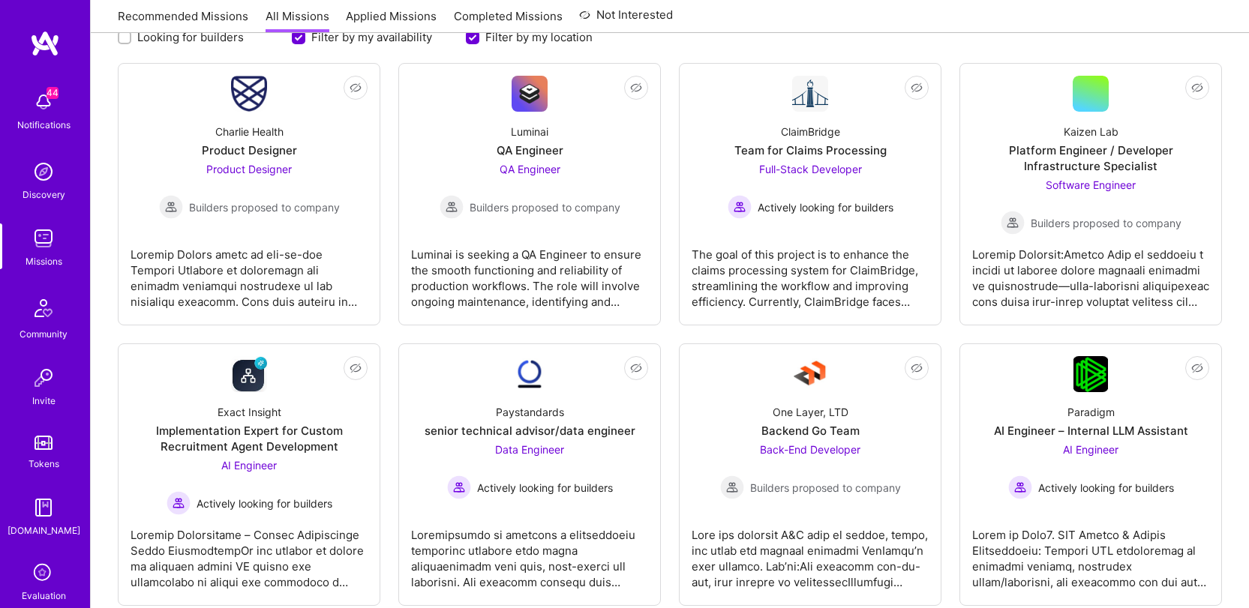
scroll to position [1033, 0]
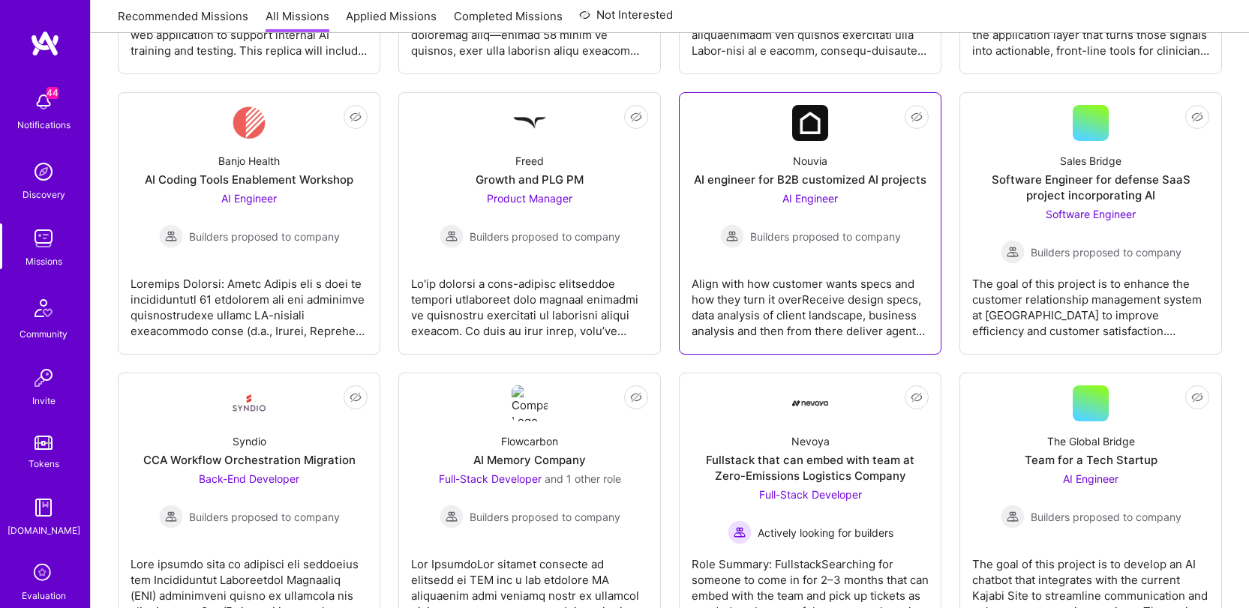
click at [908, 306] on div "Align with how customer wants specs and how they turn it overReceive design spe…" at bounding box center [810, 301] width 237 height 75
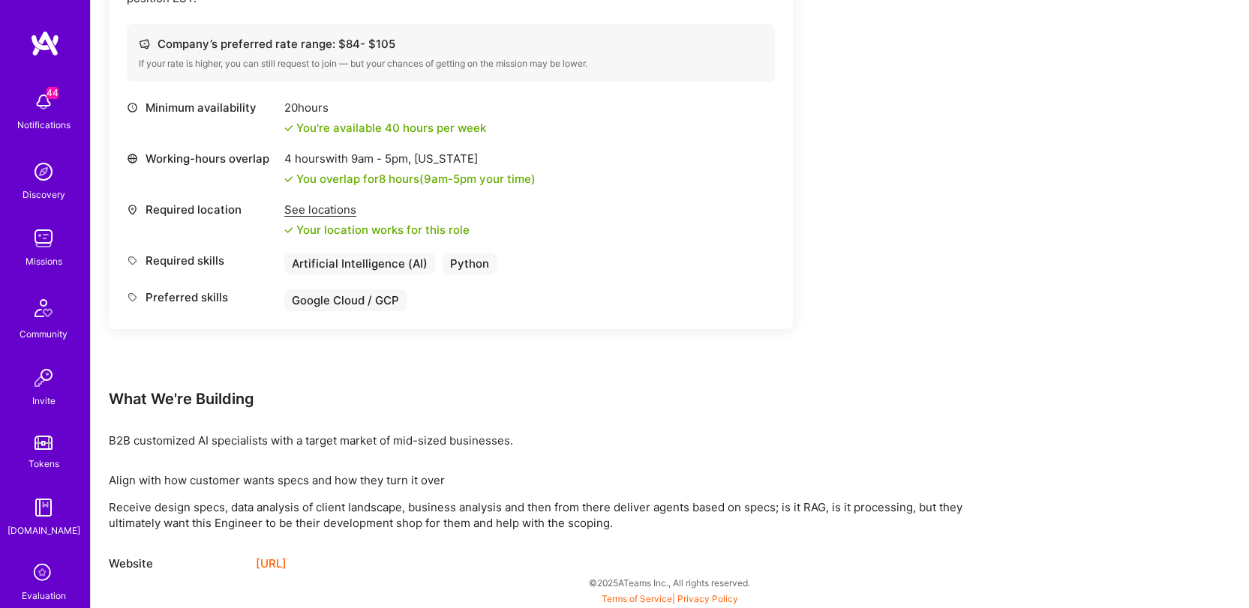
scroll to position [546, 0]
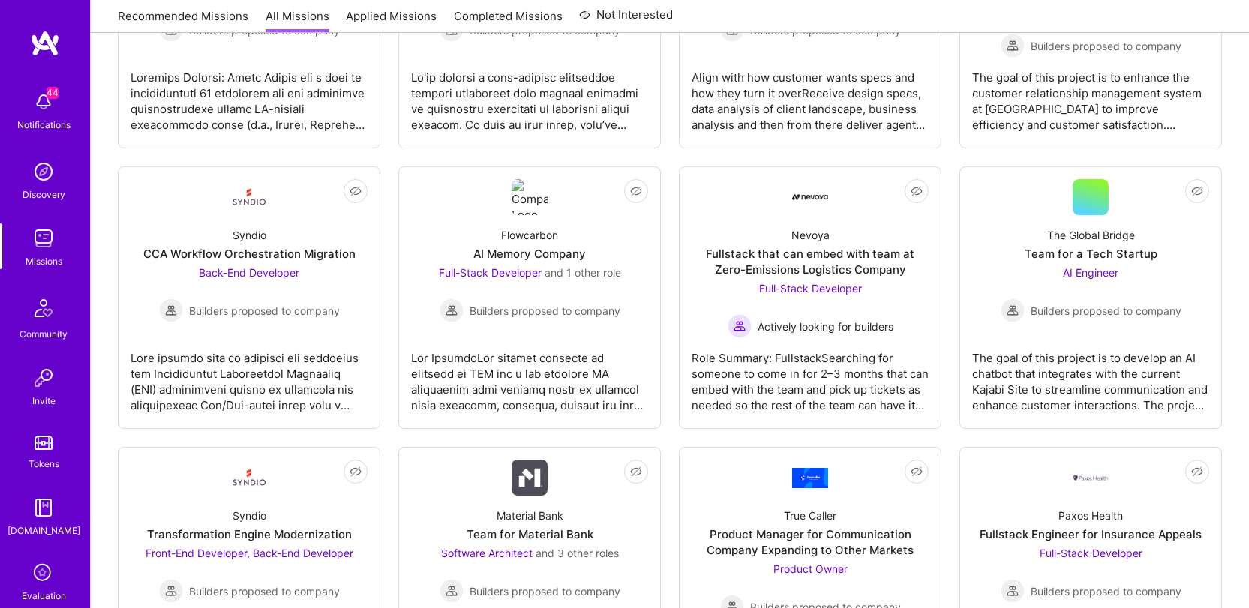
scroll to position [1277, 0]
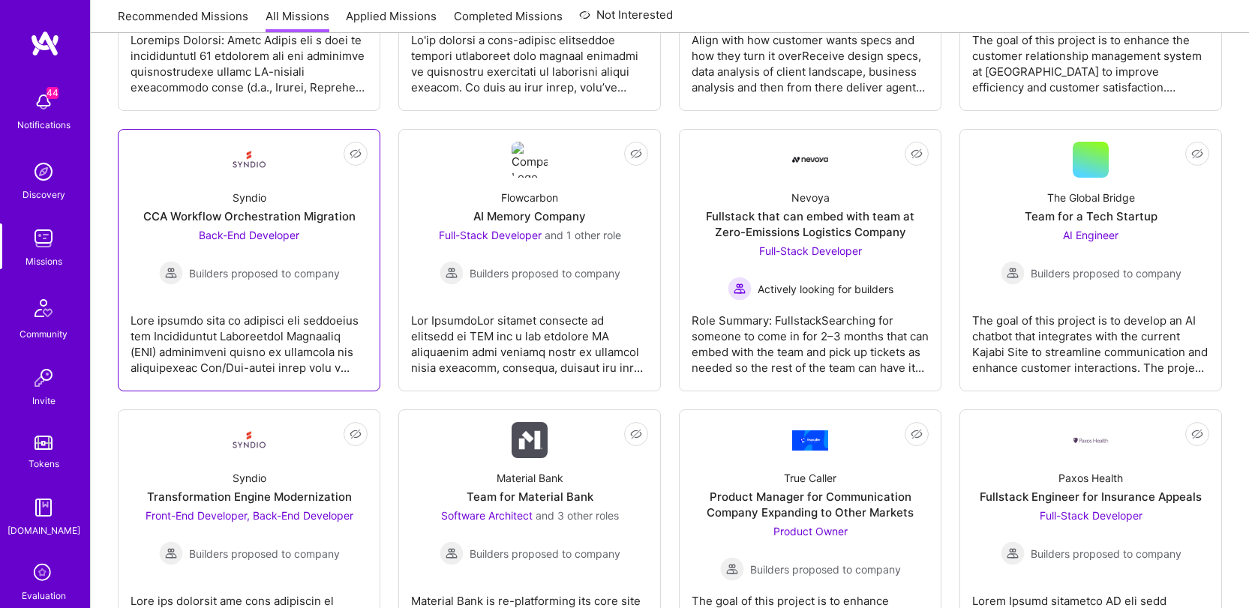
click at [272, 368] on div at bounding box center [249, 338] width 237 height 75
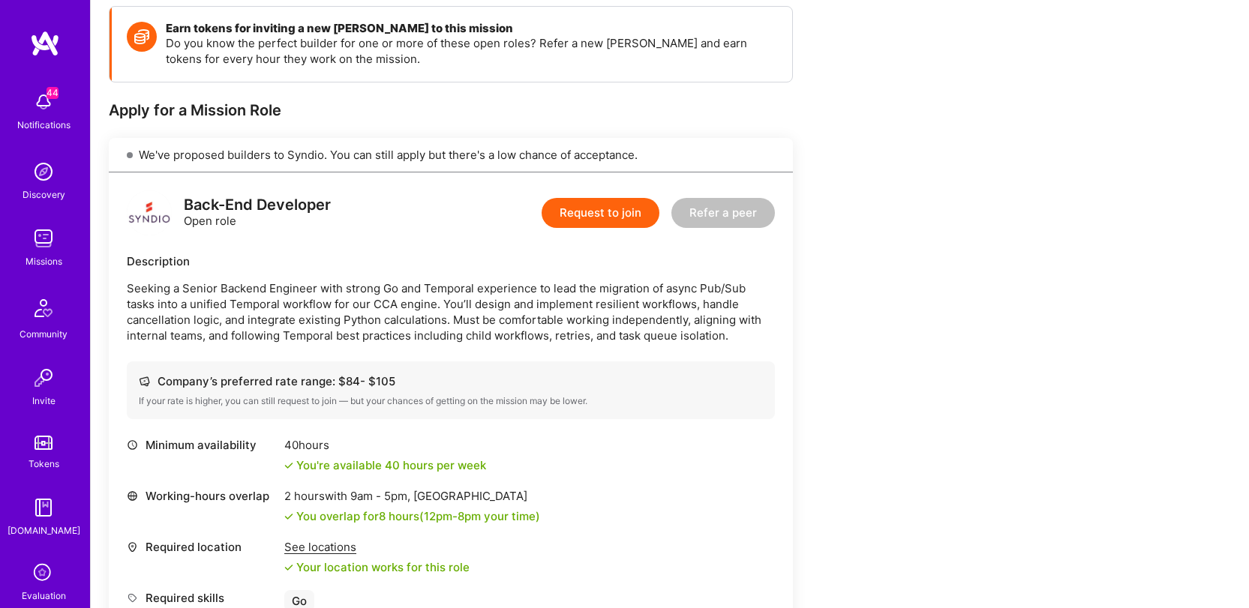
scroll to position [332, 0]
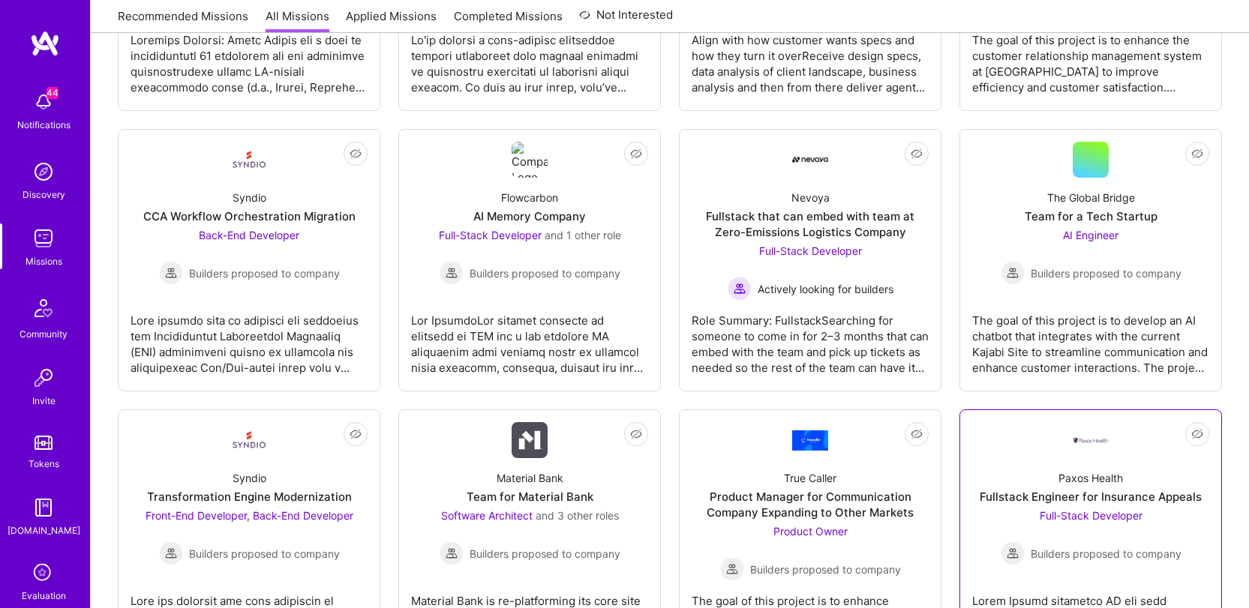
scroll to position [1280, 0]
